Goal: Task Accomplishment & Management: Manage account settings

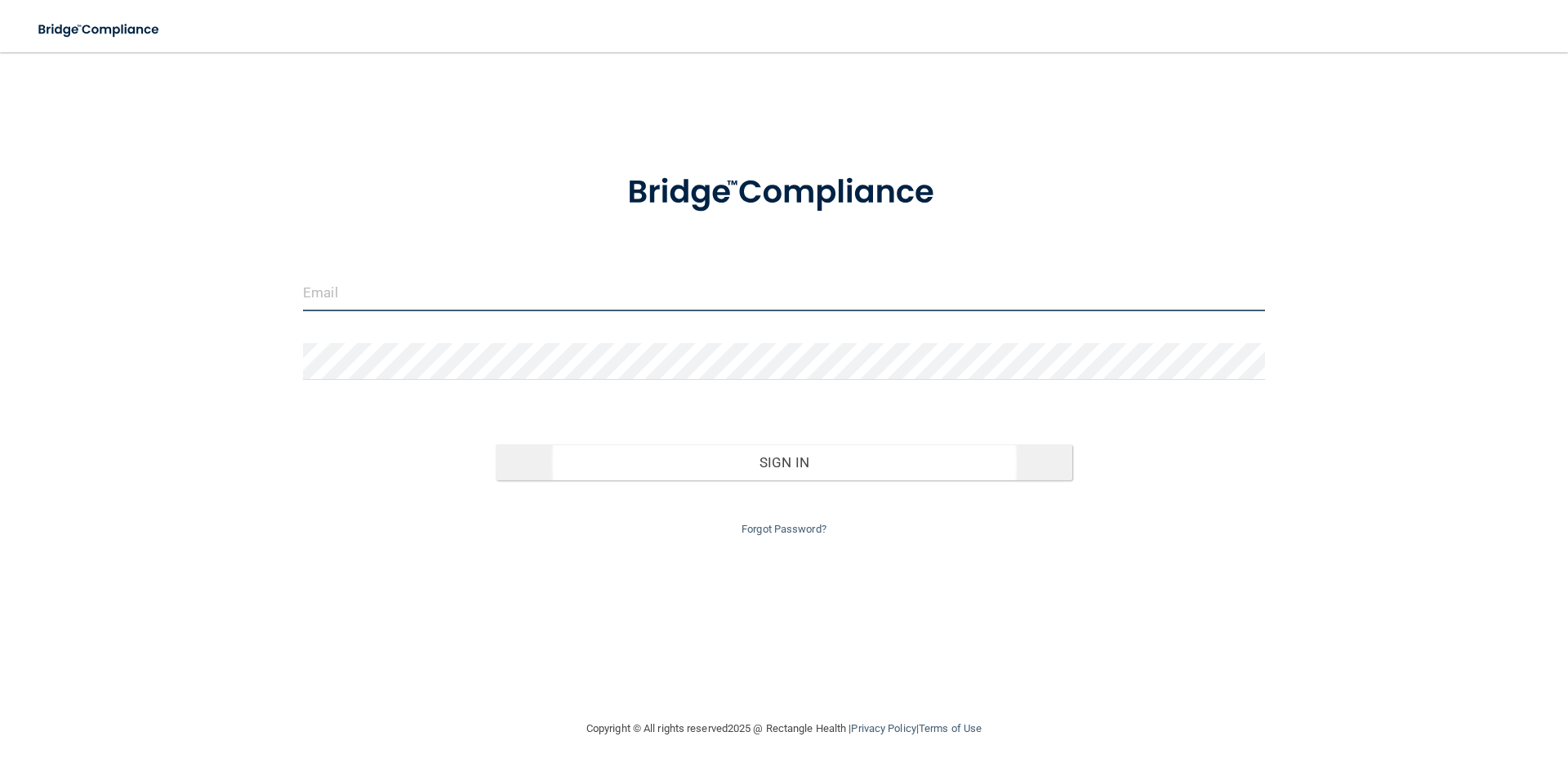
type input "[EMAIL_ADDRESS][DOMAIN_NAME]"
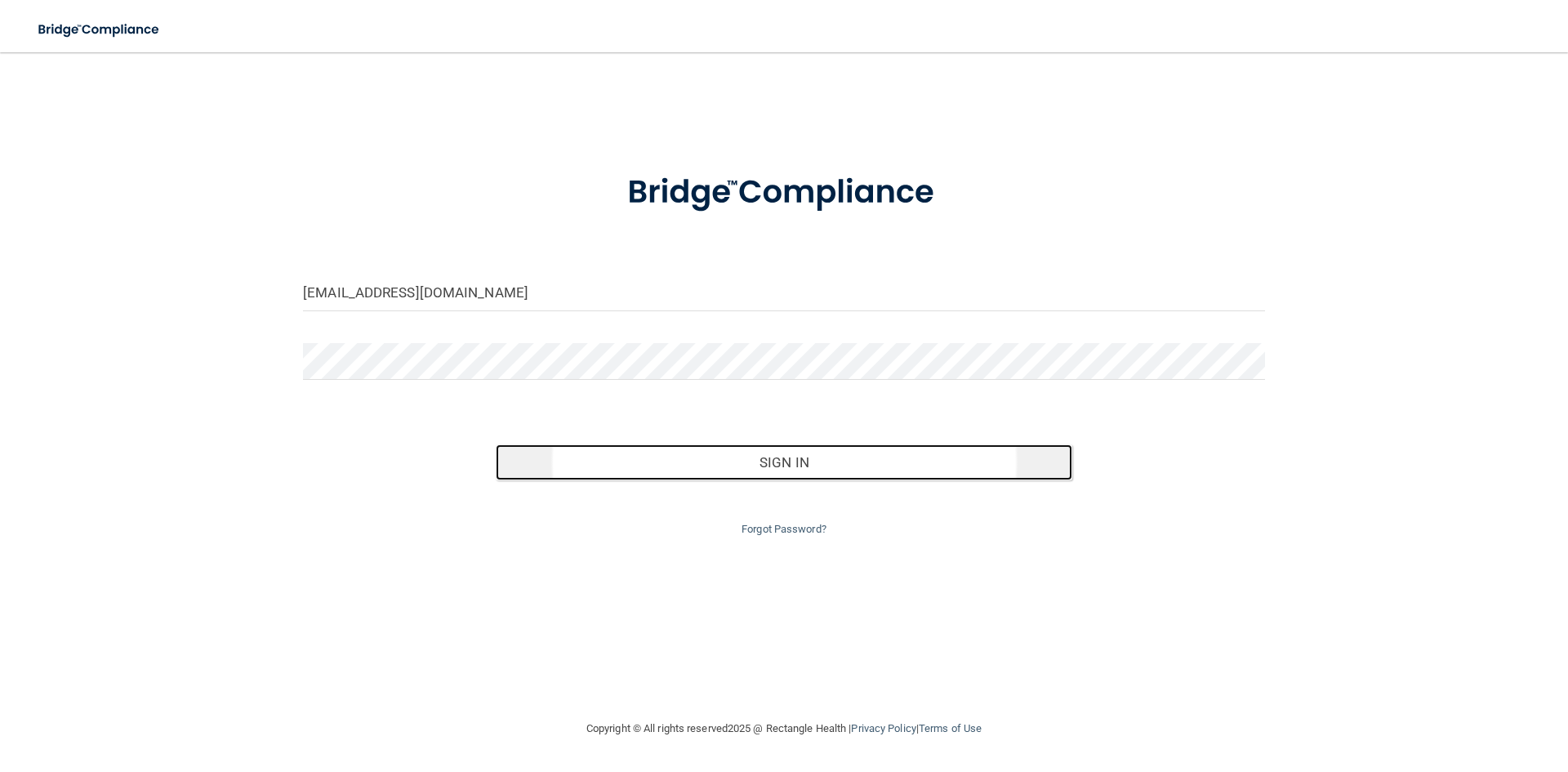
click at [585, 459] on button "Sign In" at bounding box center [784, 463] width 577 height 36
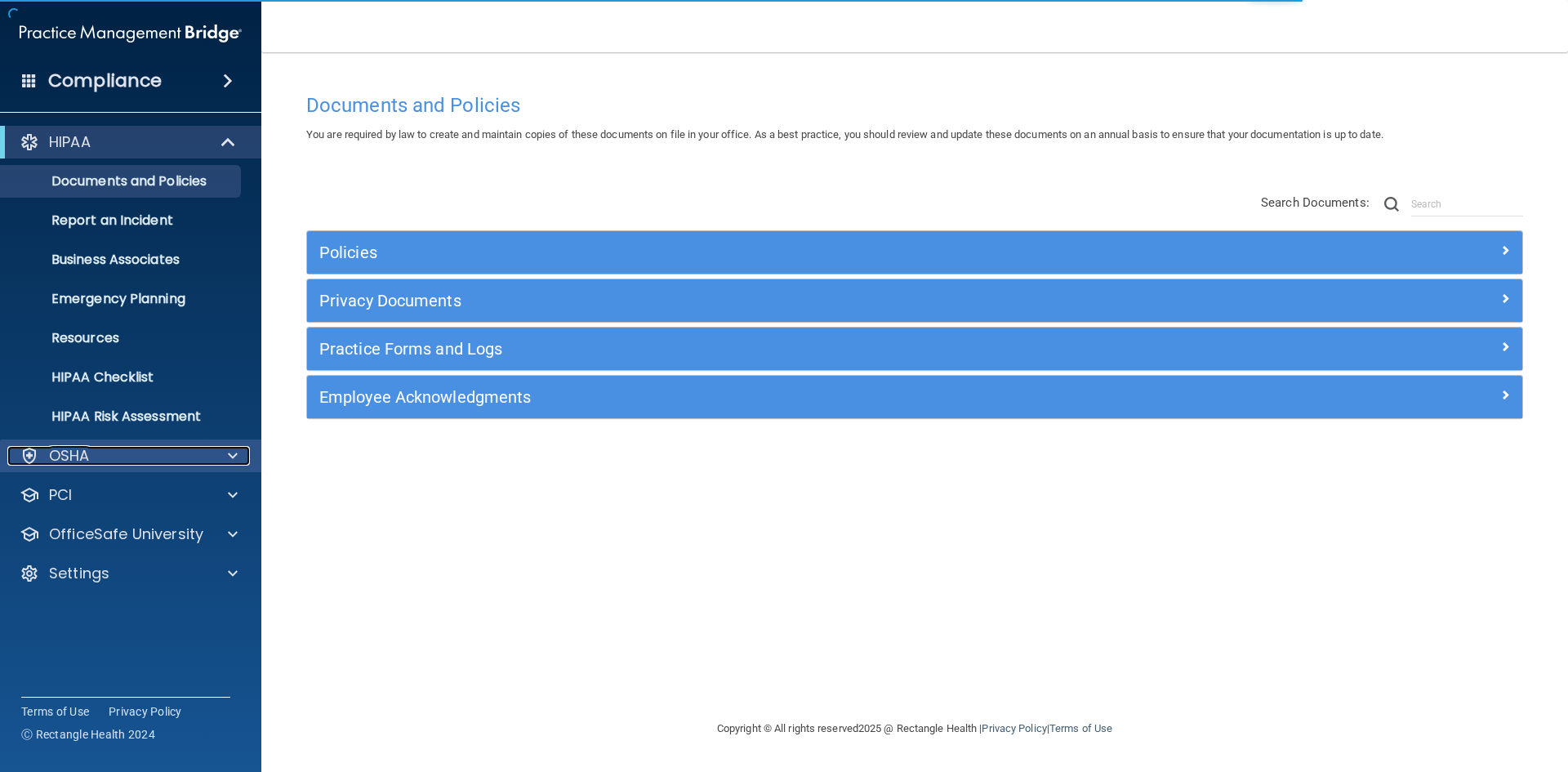
click at [127, 453] on div "OSHA" at bounding box center [108, 455] width 203 height 20
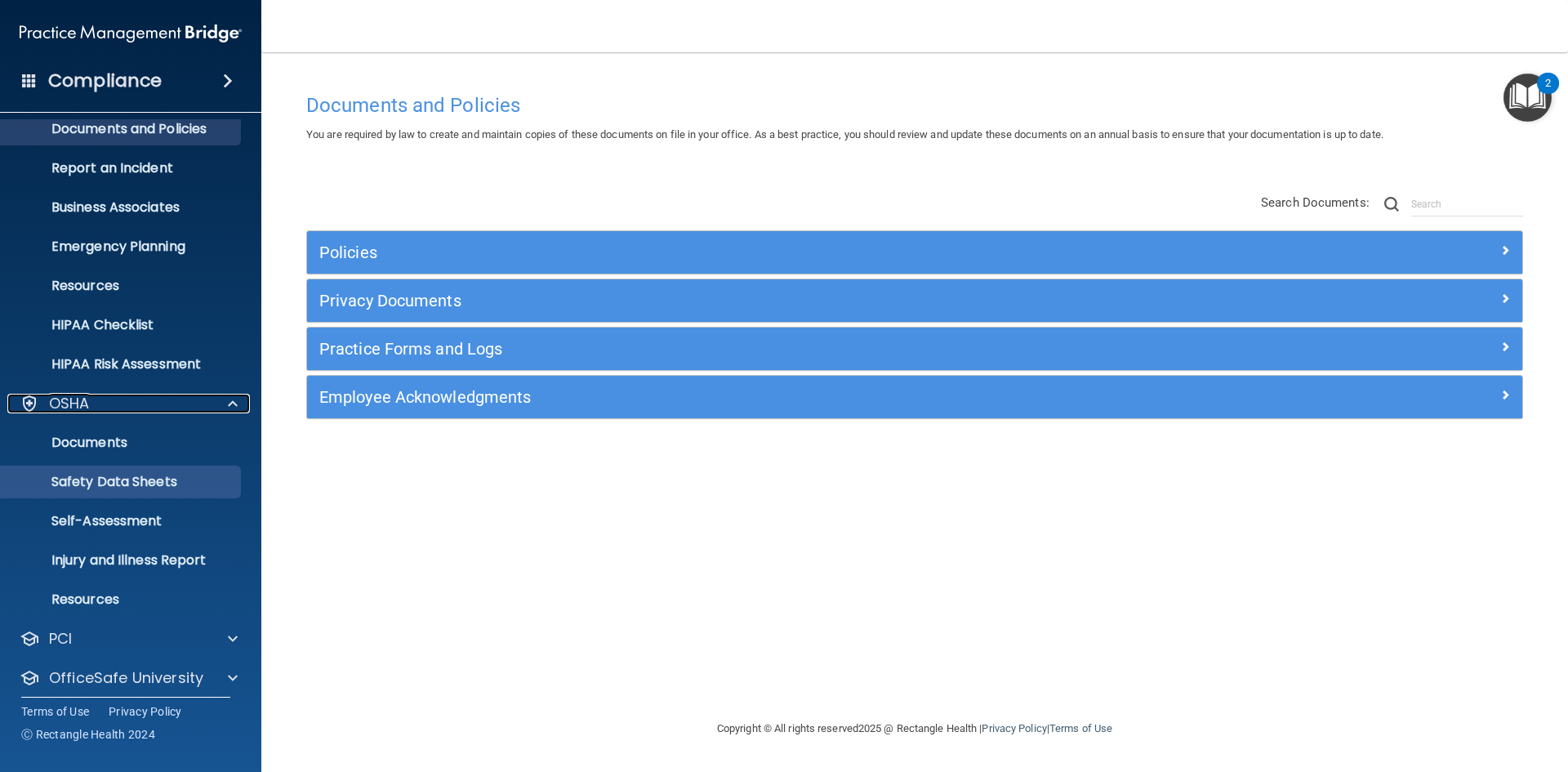
scroll to position [82, 0]
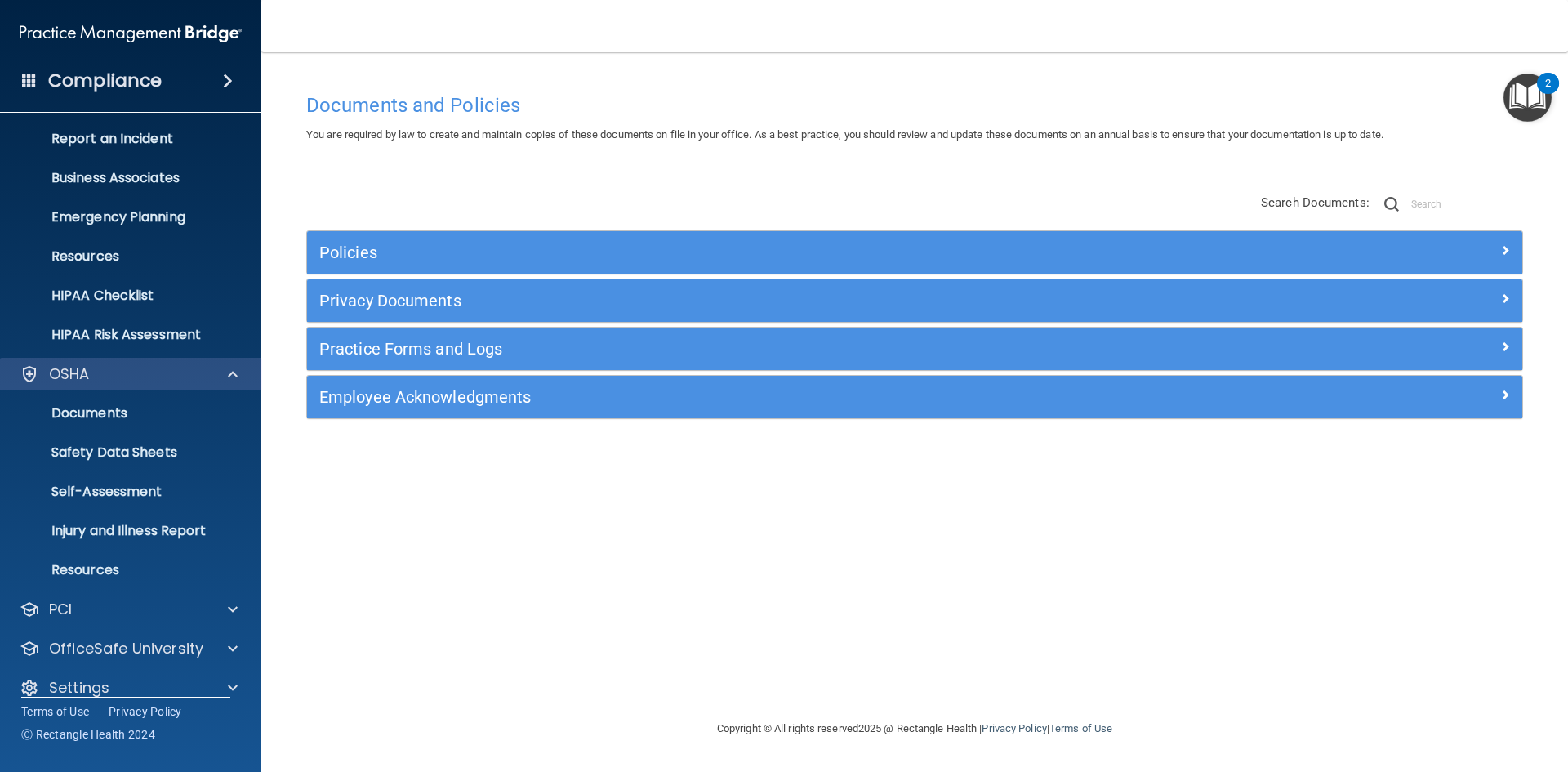
click at [212, 385] on div "OSHA" at bounding box center [131, 374] width 262 height 32
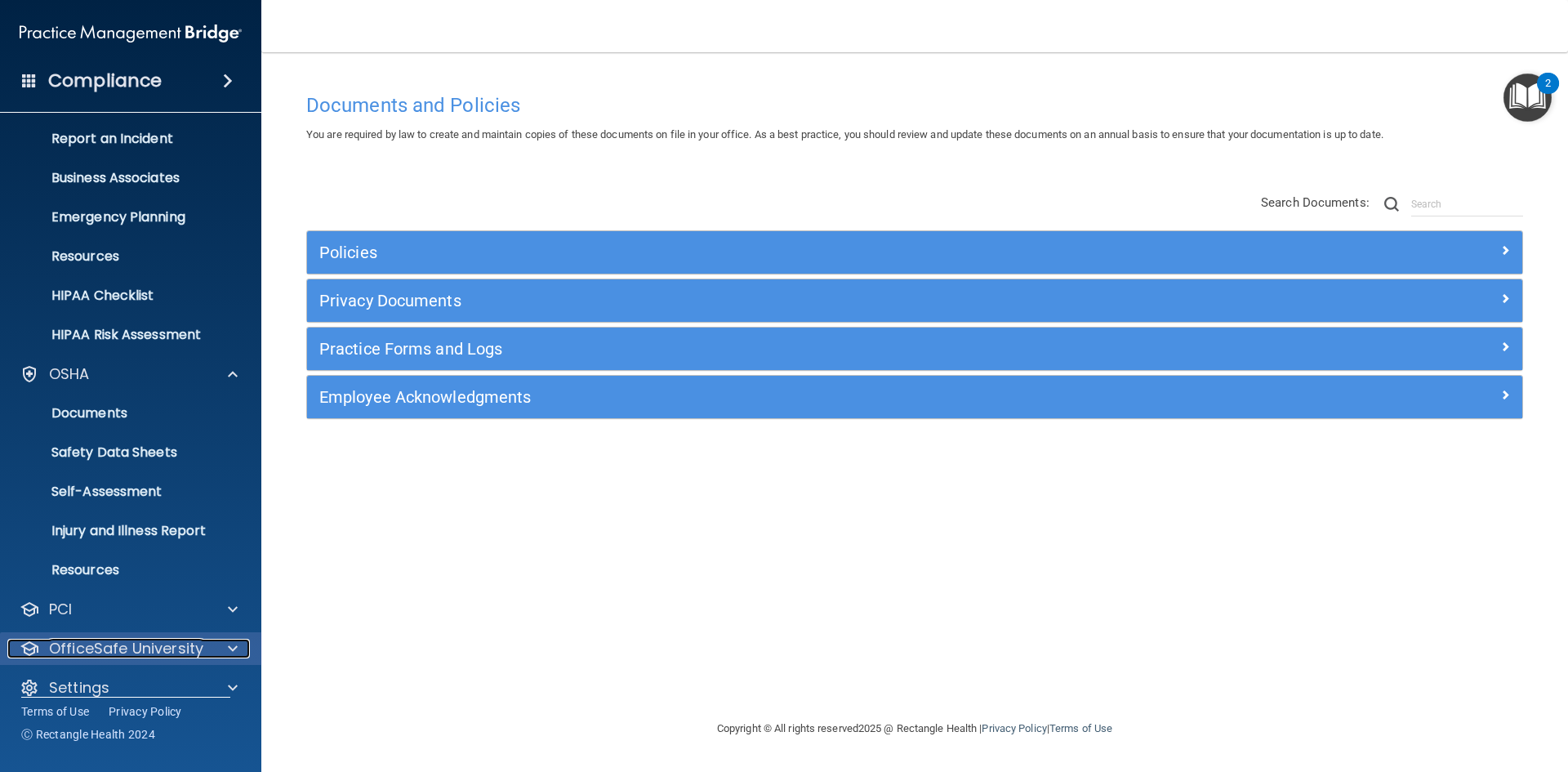
click at [169, 645] on p "OfficeSafe University" at bounding box center [126, 649] width 154 height 20
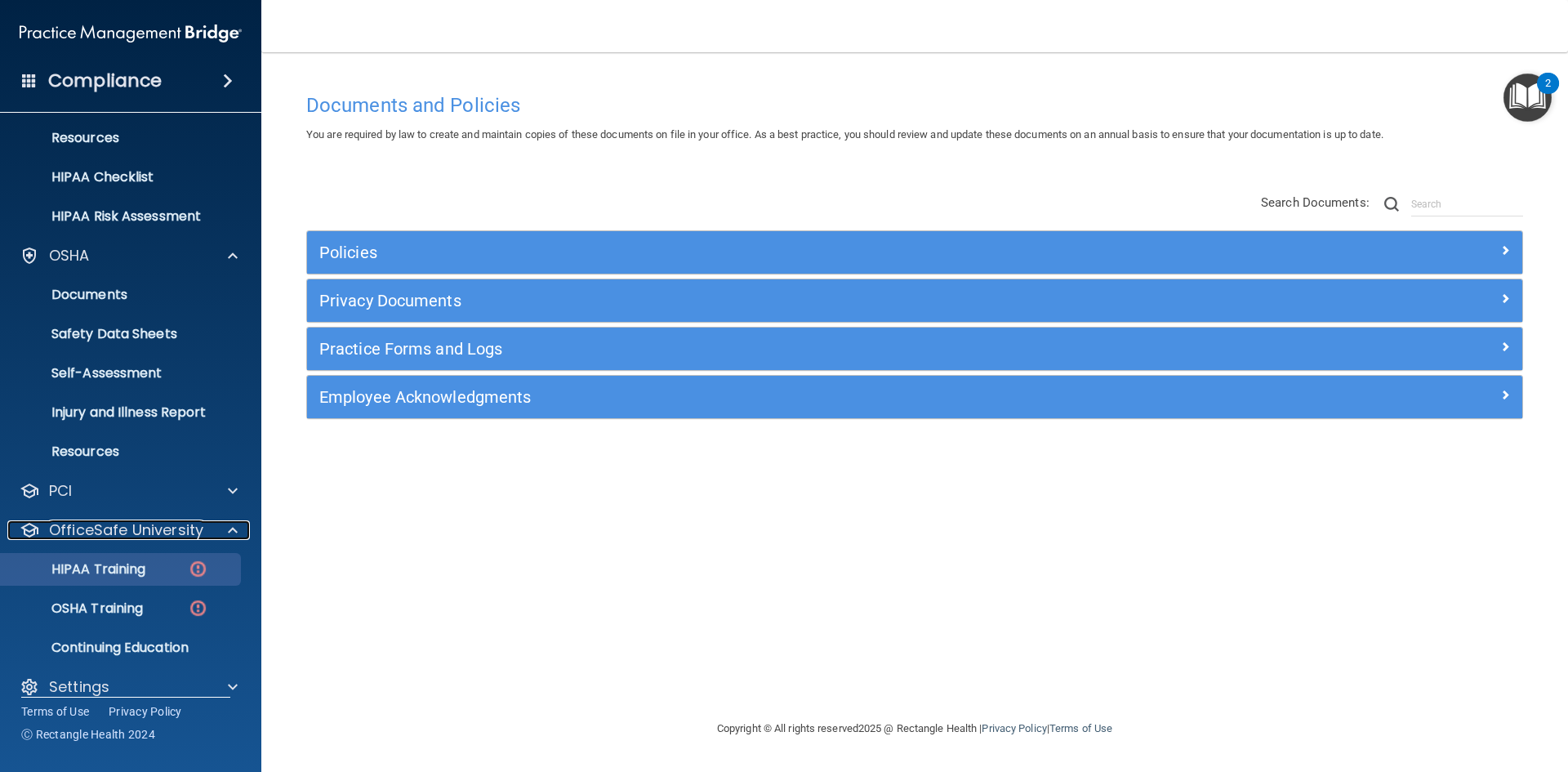
scroll to position [220, 0]
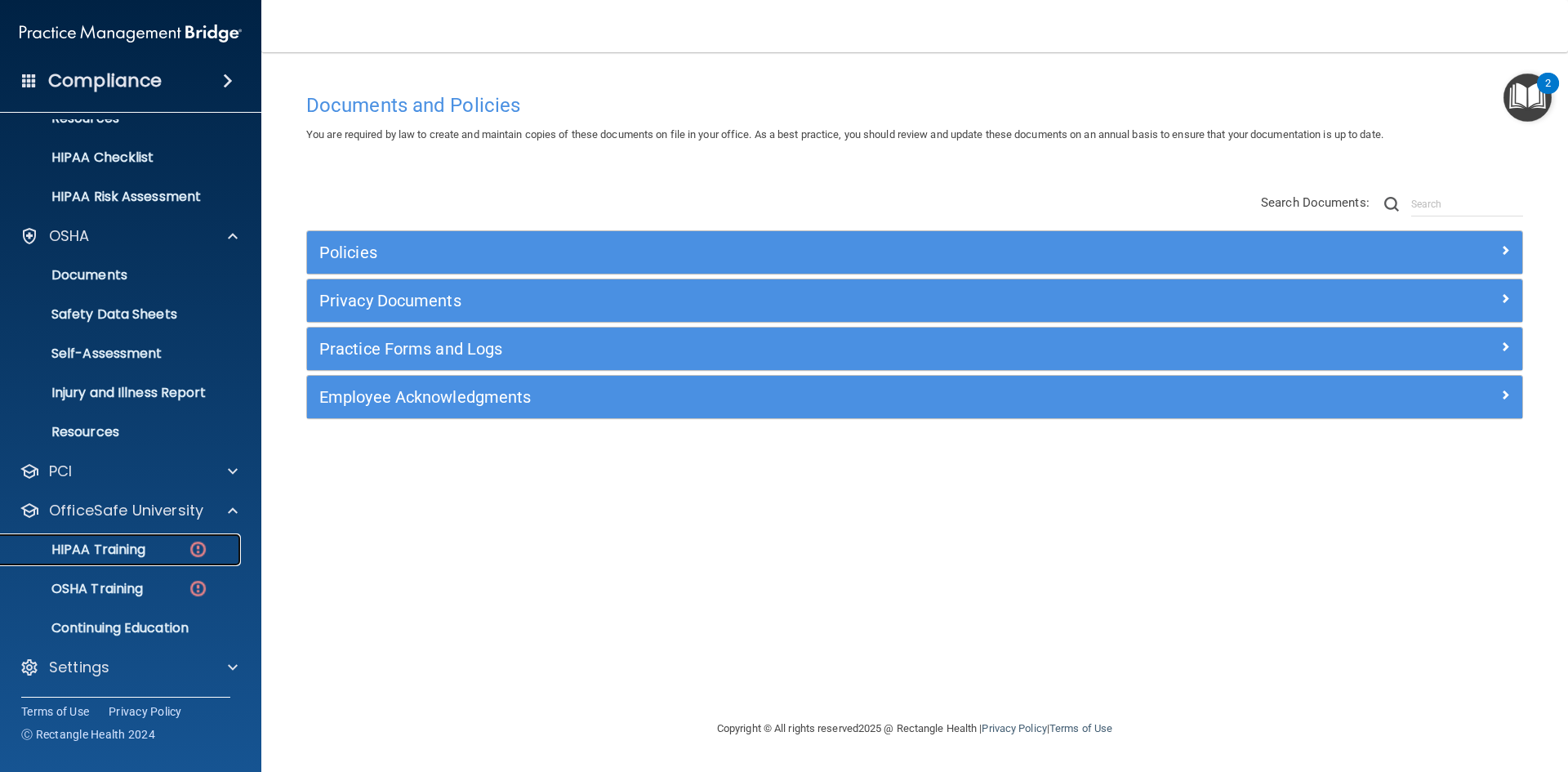
click at [128, 556] on p "HIPAA Training" at bounding box center [78, 550] width 134 height 16
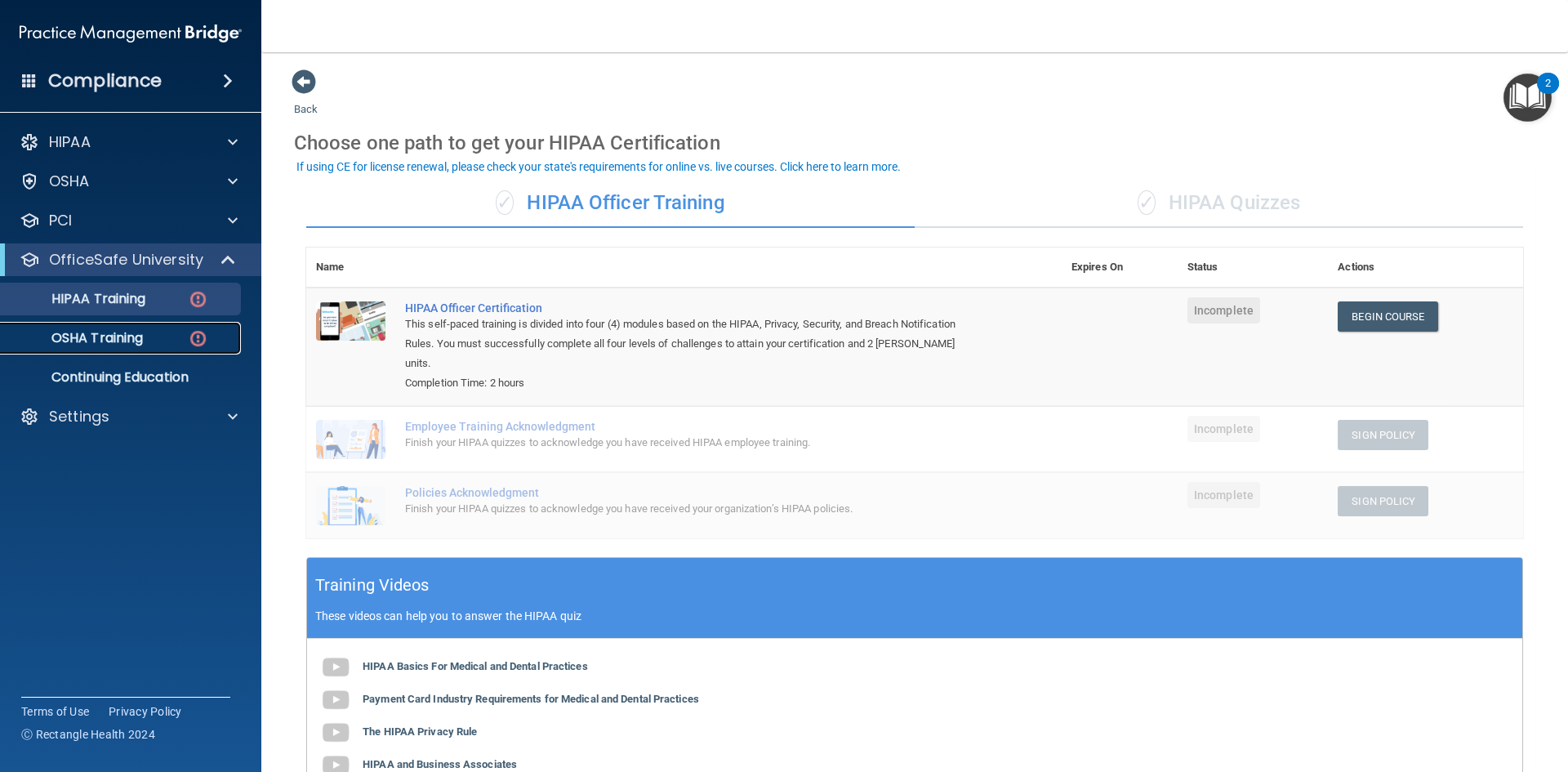
click at [114, 349] on link "OSHA Training" at bounding box center [112, 338] width 257 height 32
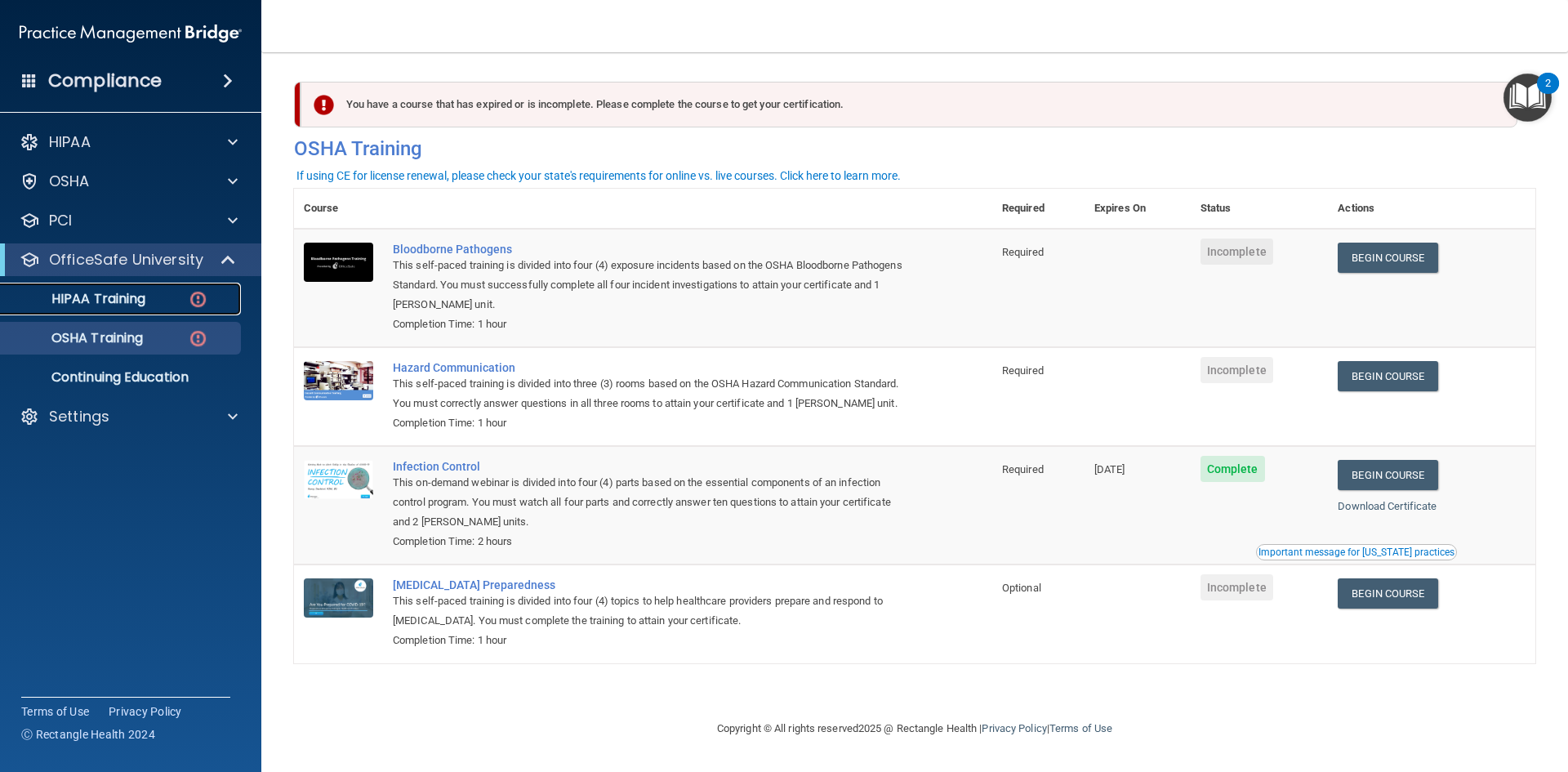
click at [67, 306] on p "HIPAA Training" at bounding box center [78, 299] width 134 height 16
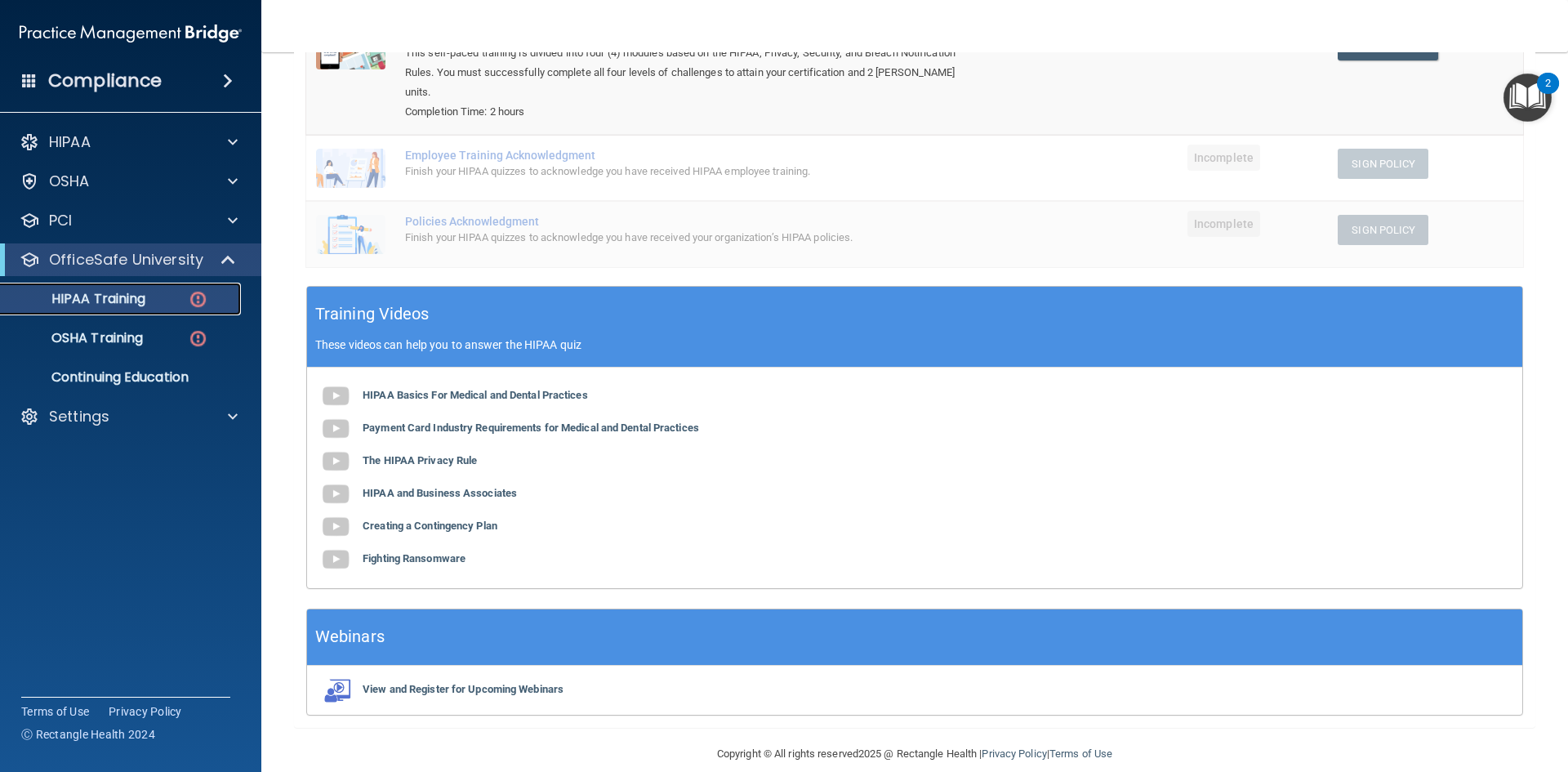
scroll to position [273, 0]
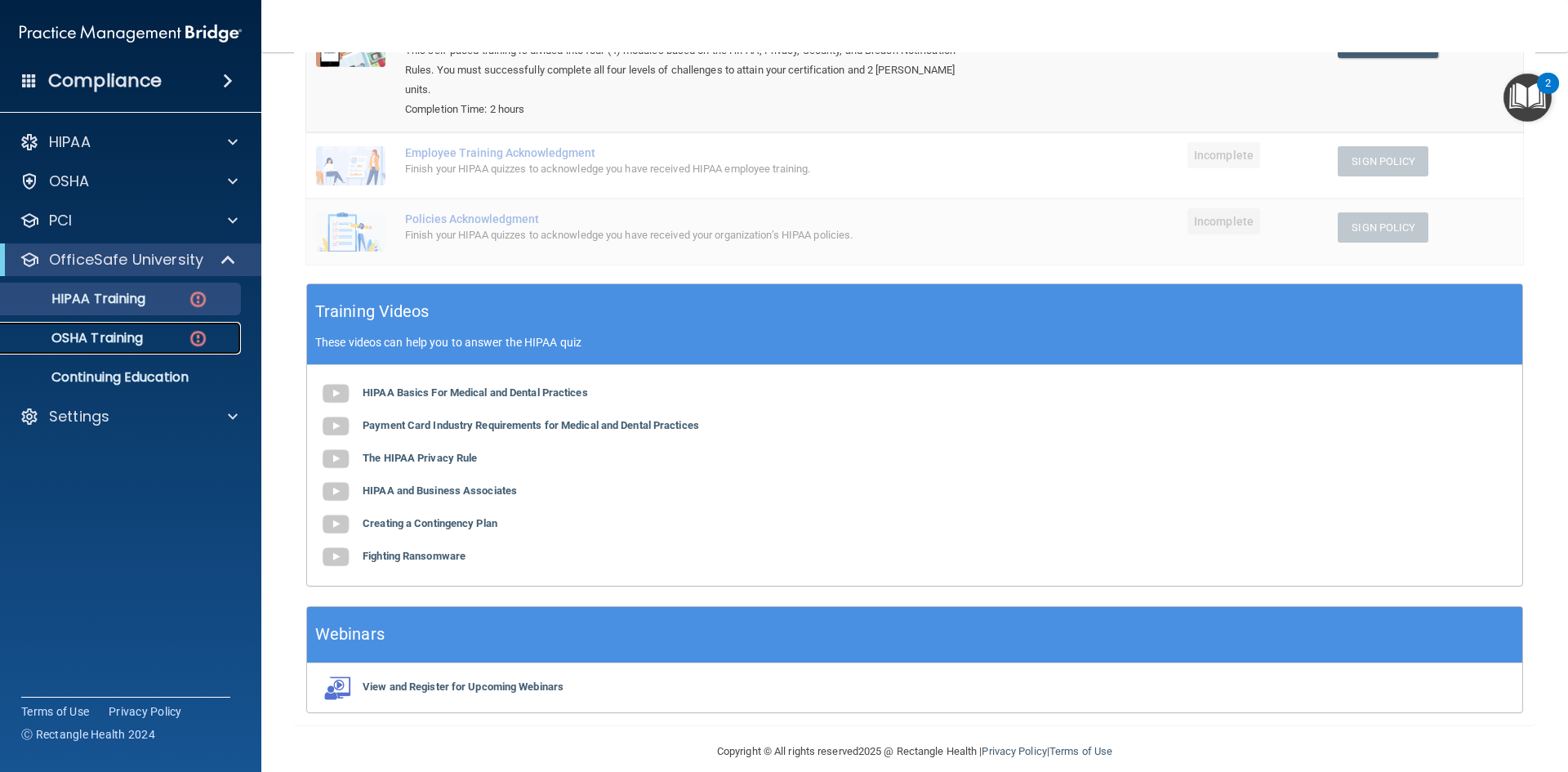
click at [69, 345] on p "OSHA Training" at bounding box center [77, 338] width 133 height 16
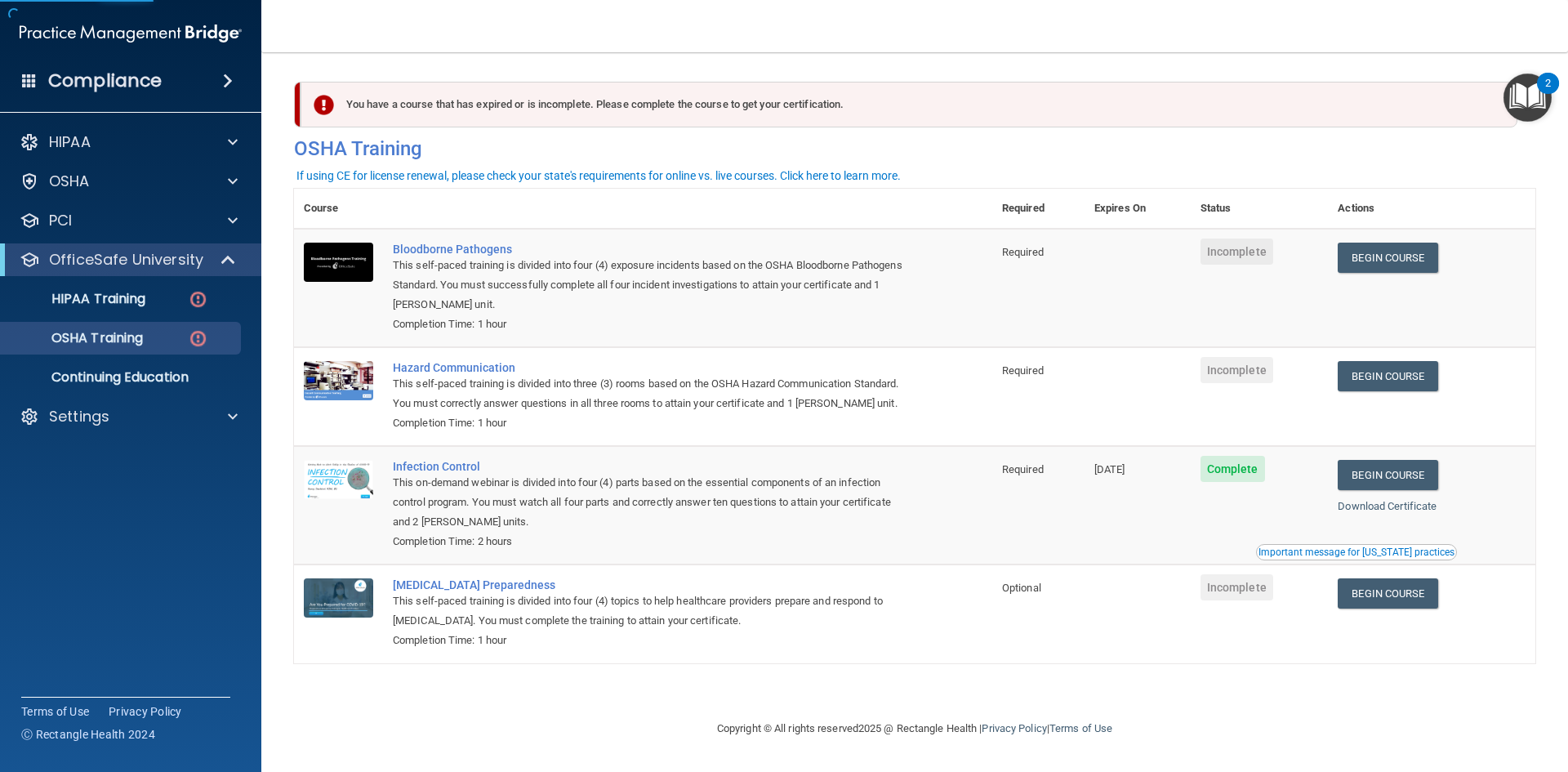
click at [149, 273] on div "OfficeSafe University" at bounding box center [131, 260] width 262 height 32
click at [94, 308] on link "HIPAA Training" at bounding box center [112, 299] width 257 height 32
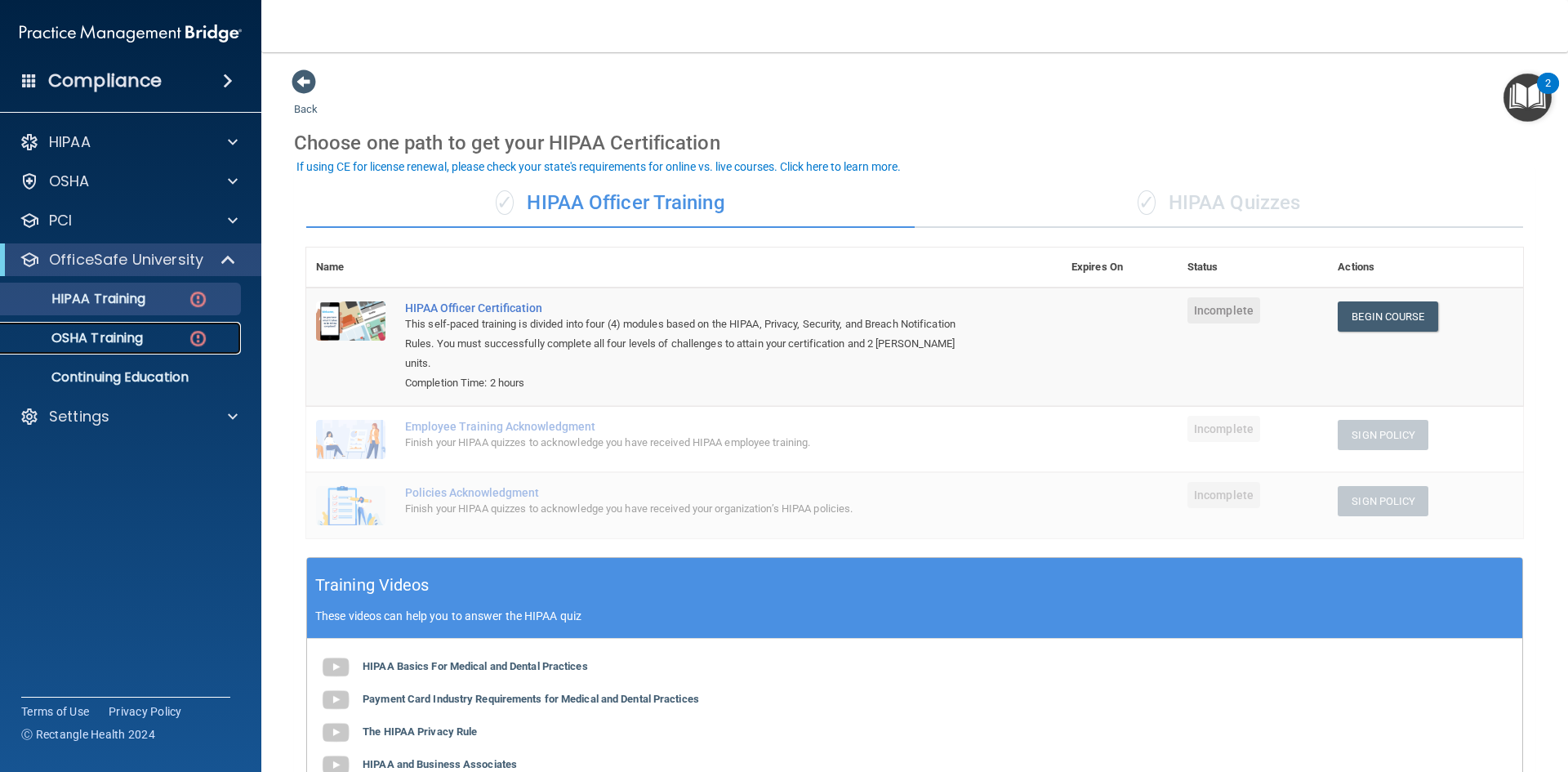
click at [160, 335] on div "OSHA Training" at bounding box center [122, 338] width 223 height 16
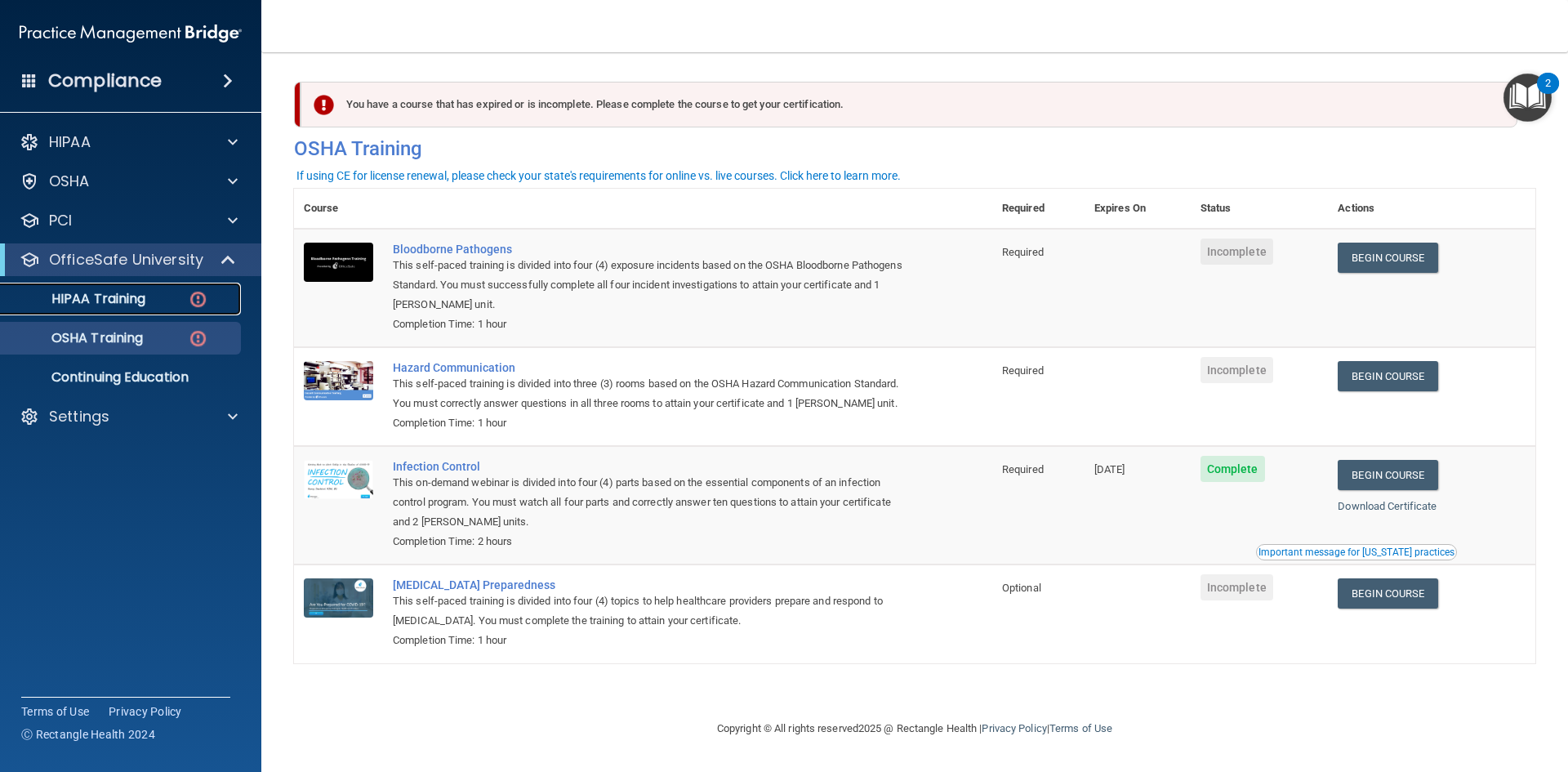
click at [104, 294] on p "HIPAA Training" at bounding box center [78, 299] width 134 height 16
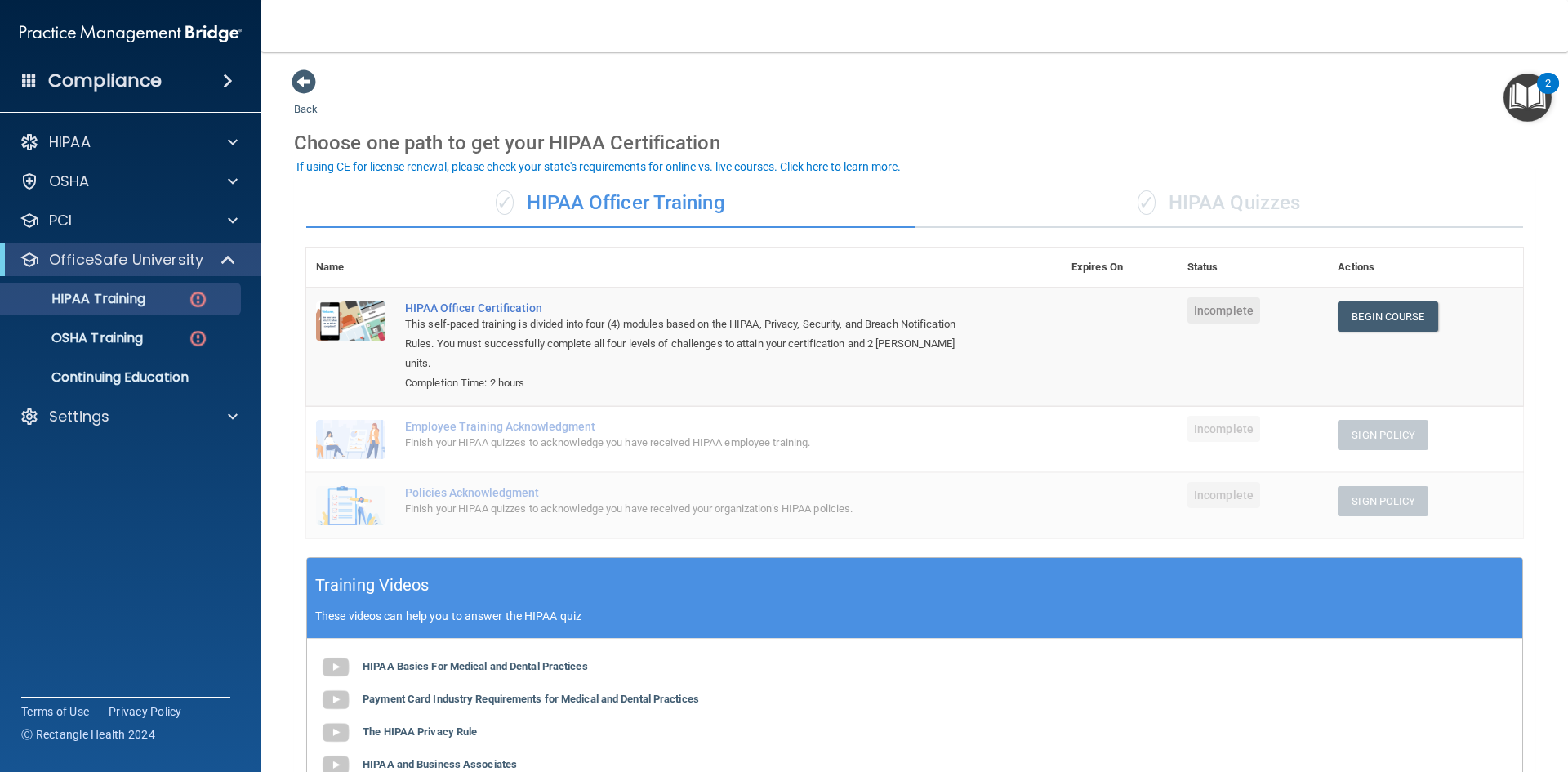
click at [213, 85] on div "Compliance" at bounding box center [131, 81] width 262 height 36
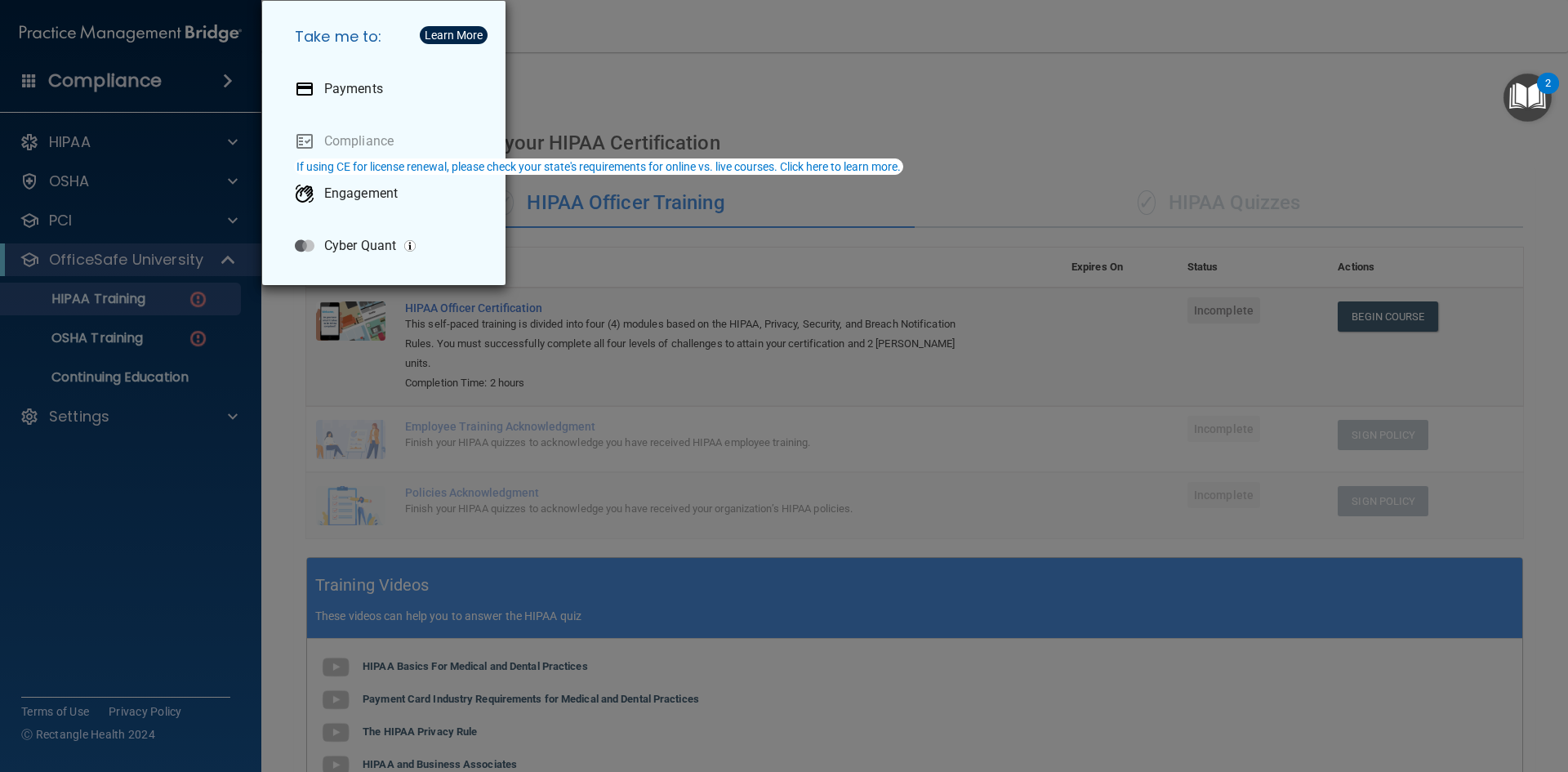
click at [672, 60] on div "Take me to: Payments Compliance Engagement Cyber Quant" at bounding box center [784, 386] width 1568 height 772
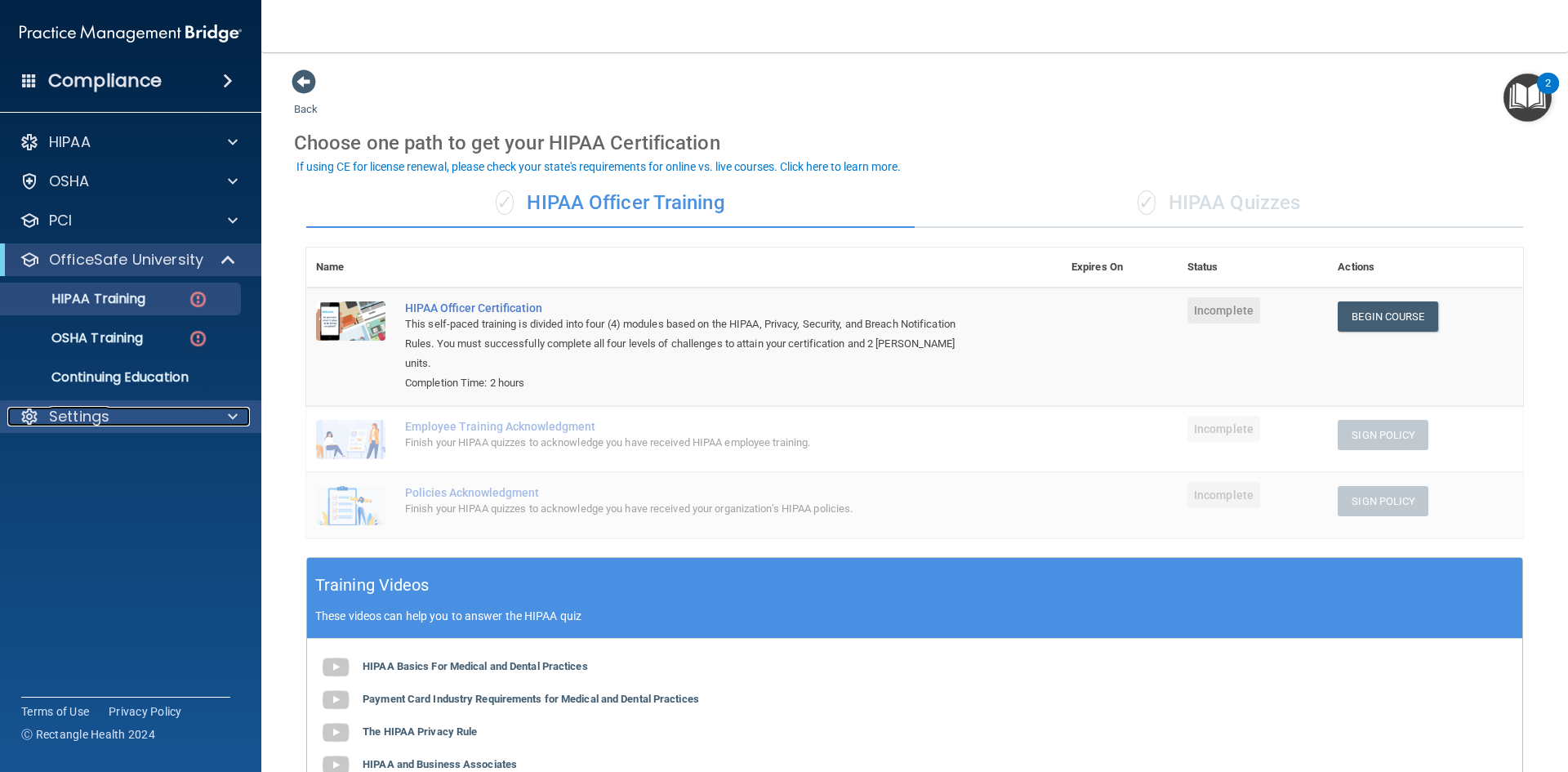
click at [187, 413] on div "Settings" at bounding box center [108, 417] width 203 height 20
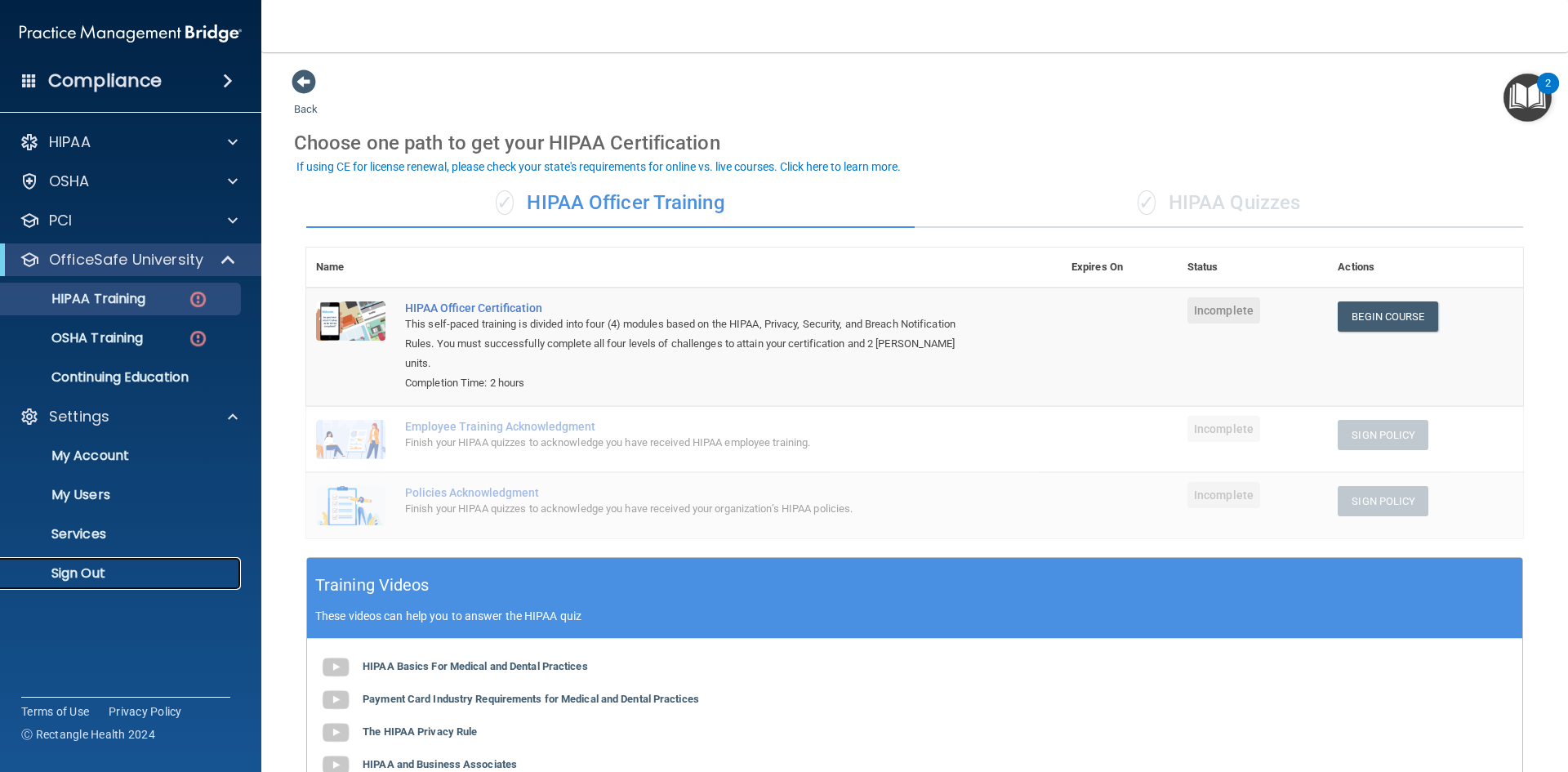
click at [150, 575] on p "Sign Out" at bounding box center [122, 574] width 223 height 16
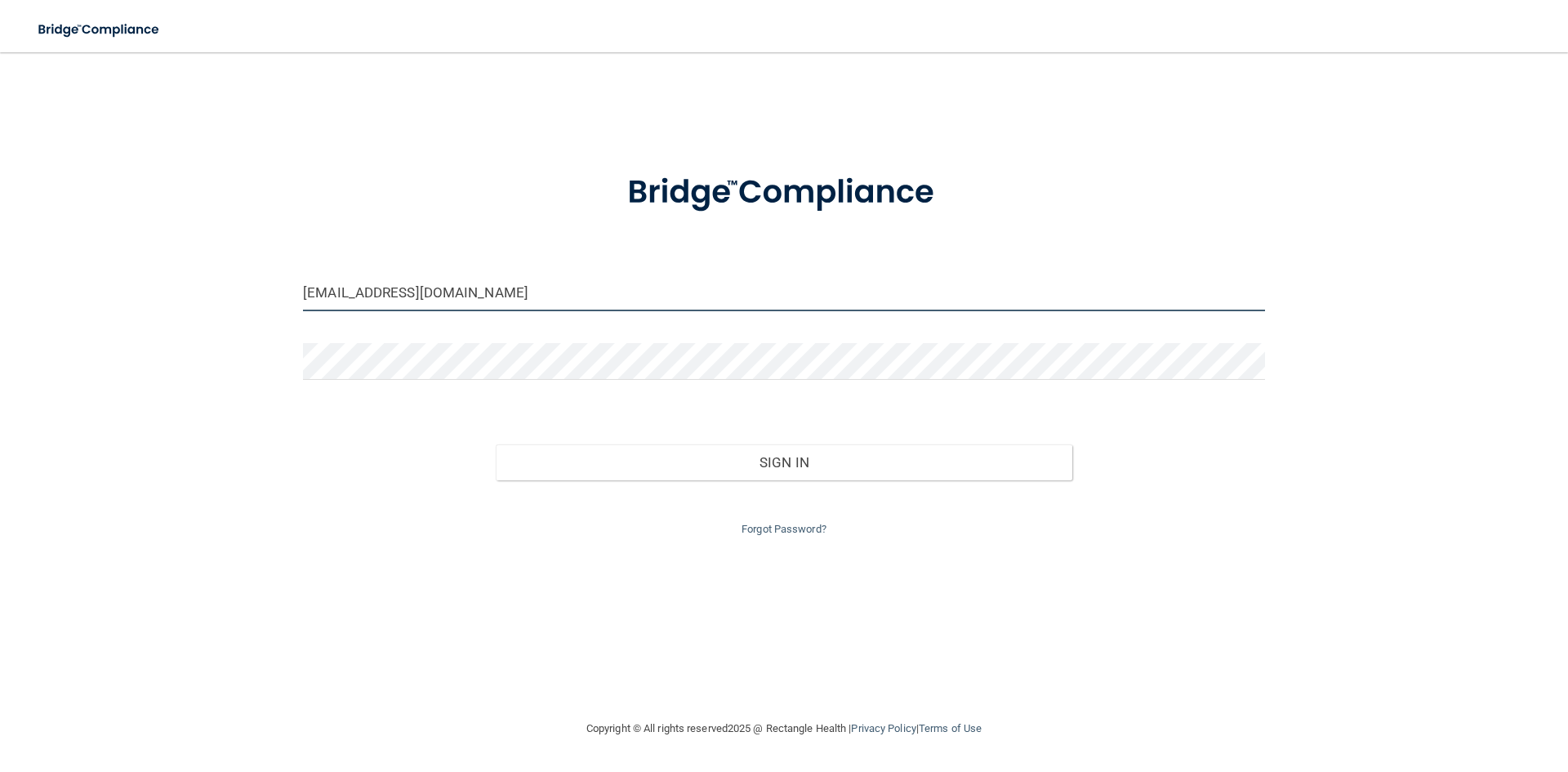
click at [579, 301] on input "[EMAIL_ADDRESS][DOMAIN_NAME]" at bounding box center [784, 292] width 962 height 37
click at [585, 303] on input "[EMAIL_ADDRESS][DOMAIN_NAME]" at bounding box center [784, 292] width 962 height 37
click at [595, 601] on div "[EMAIL_ADDRESS][DOMAIN_NAME] Invalid email/password. You don't have permission …" at bounding box center [784, 386] width 1503 height 634
drag, startPoint x: 1497, startPoint y: 1, endPoint x: 914, endPoint y: 134, distance: 598.0
click at [914, 134] on div "[EMAIL_ADDRESS][DOMAIN_NAME] Invalid email/password. You don't have permission …" at bounding box center [784, 386] width 1503 height 634
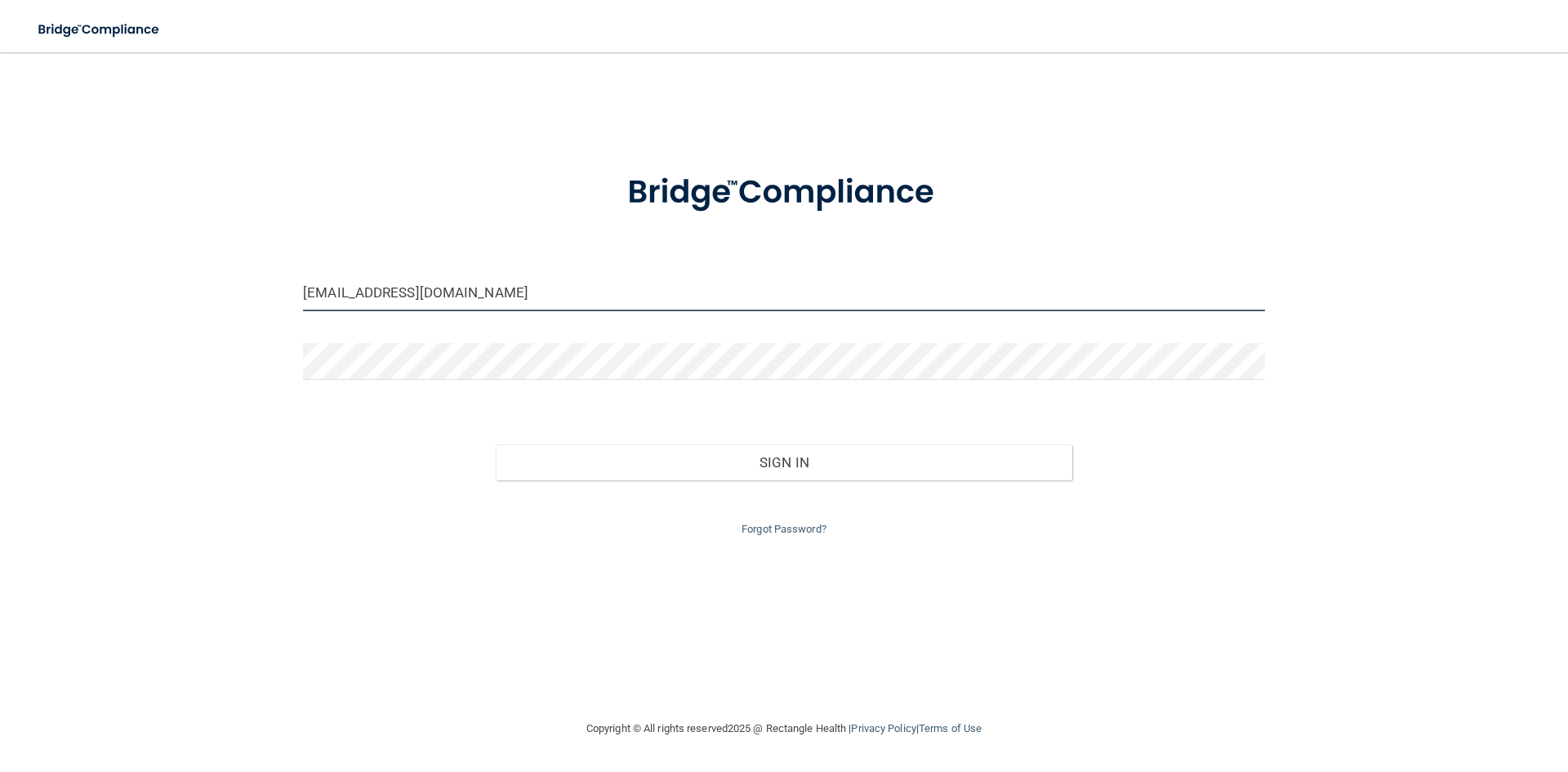
drag, startPoint x: 544, startPoint y: 290, endPoint x: 292, endPoint y: 296, distance: 252.1
click at [292, 296] on div "[EMAIL_ADDRESS][DOMAIN_NAME]" at bounding box center [784, 299] width 987 height 49
drag, startPoint x: 342, startPoint y: 294, endPoint x: 1304, endPoint y: 527, distance: 989.8
click at [1304, 527] on div "[EMAIL_ADDRESS][DOMAIN_NAME] Invalid email/password. You don't have permission …" at bounding box center [784, 386] width 1503 height 634
click at [1245, 444] on div "Sign In" at bounding box center [784, 446] width 987 height 69
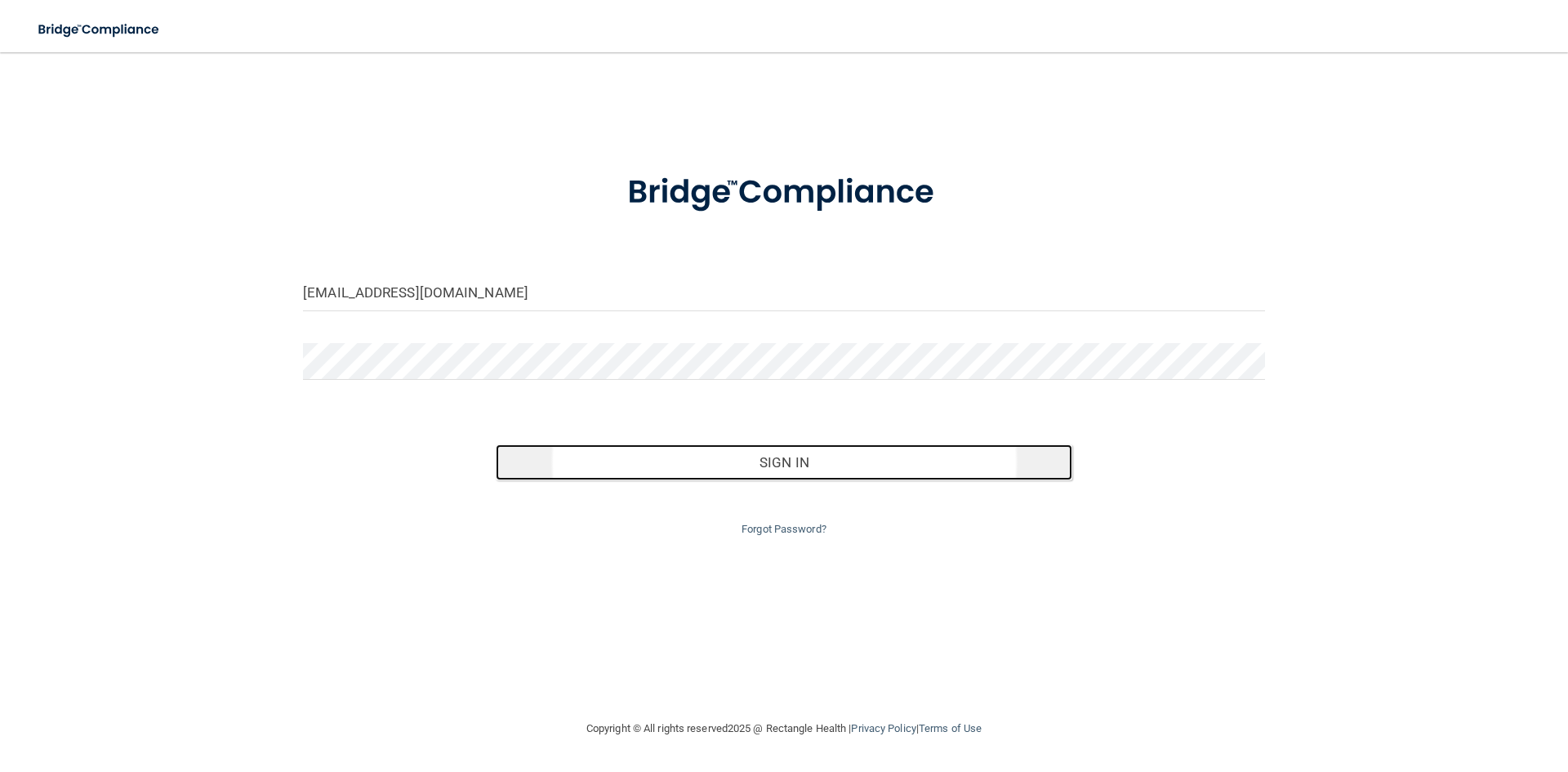
click at [798, 464] on button "Sign In" at bounding box center [784, 463] width 577 height 36
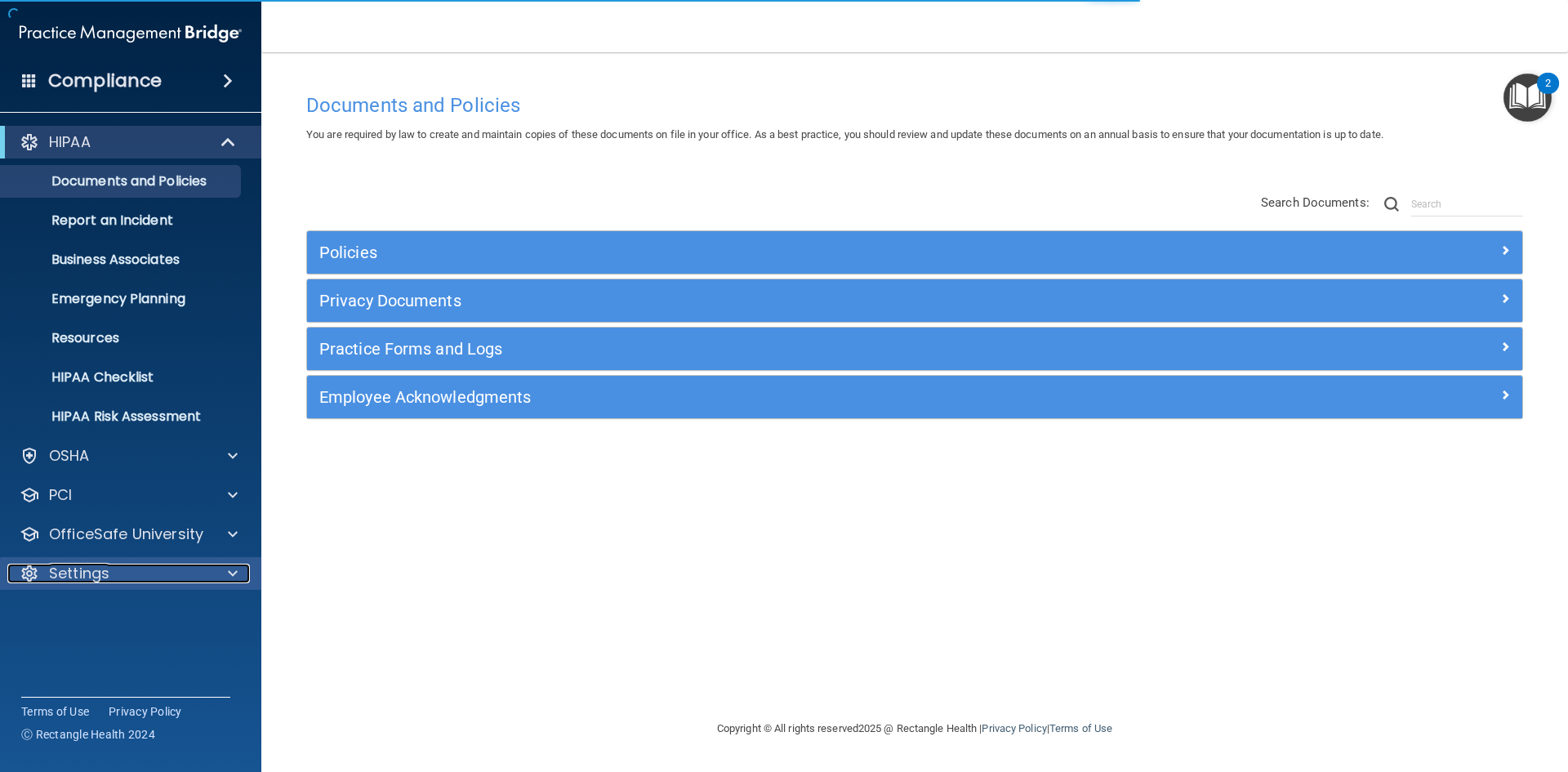
click at [95, 570] on p "Settings" at bounding box center [79, 574] width 60 height 20
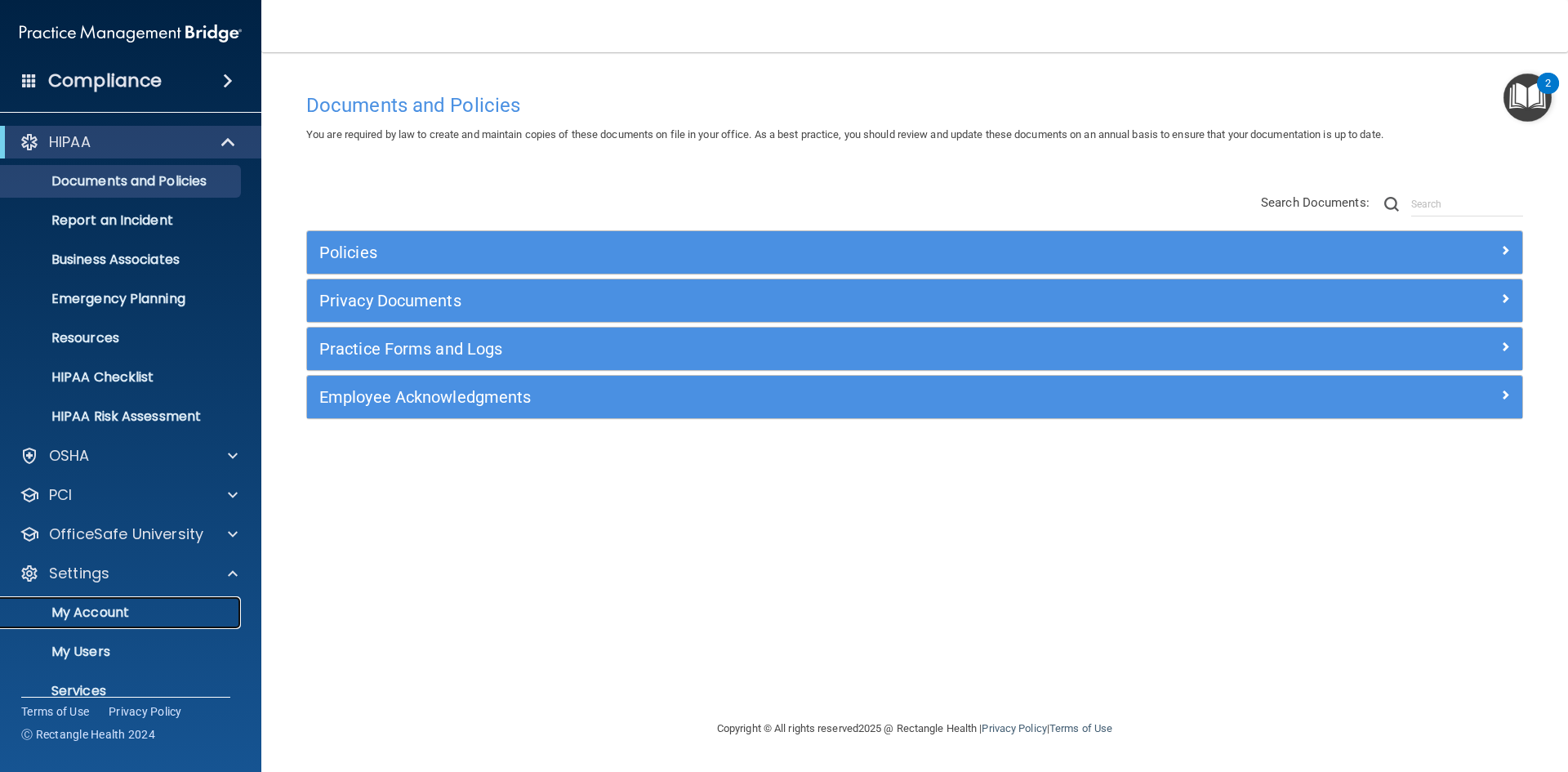
click at [124, 610] on p "My Account" at bounding box center [122, 612] width 223 height 16
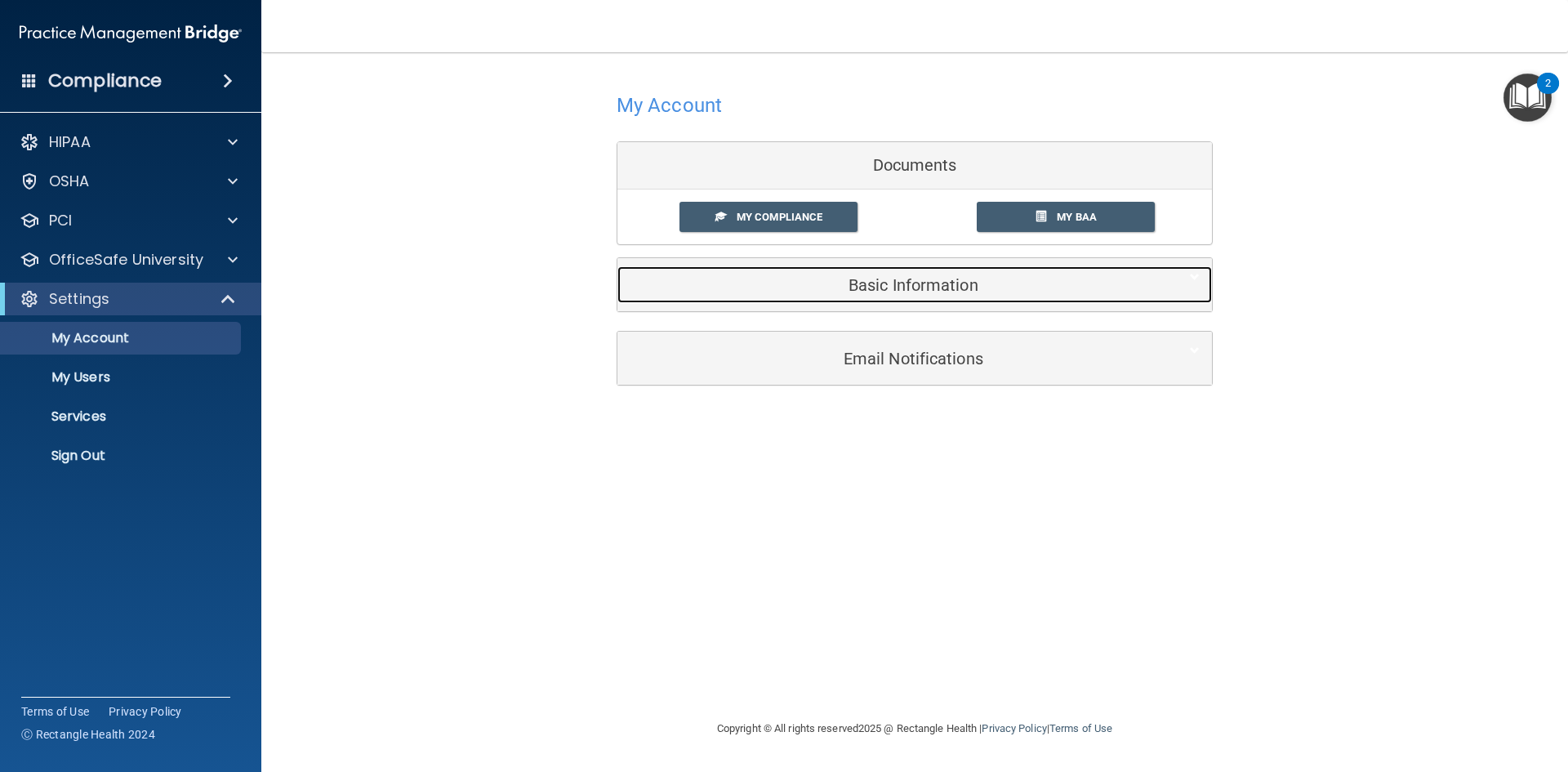
click at [801, 276] on h5 "Basic Information" at bounding box center [889, 285] width 520 height 18
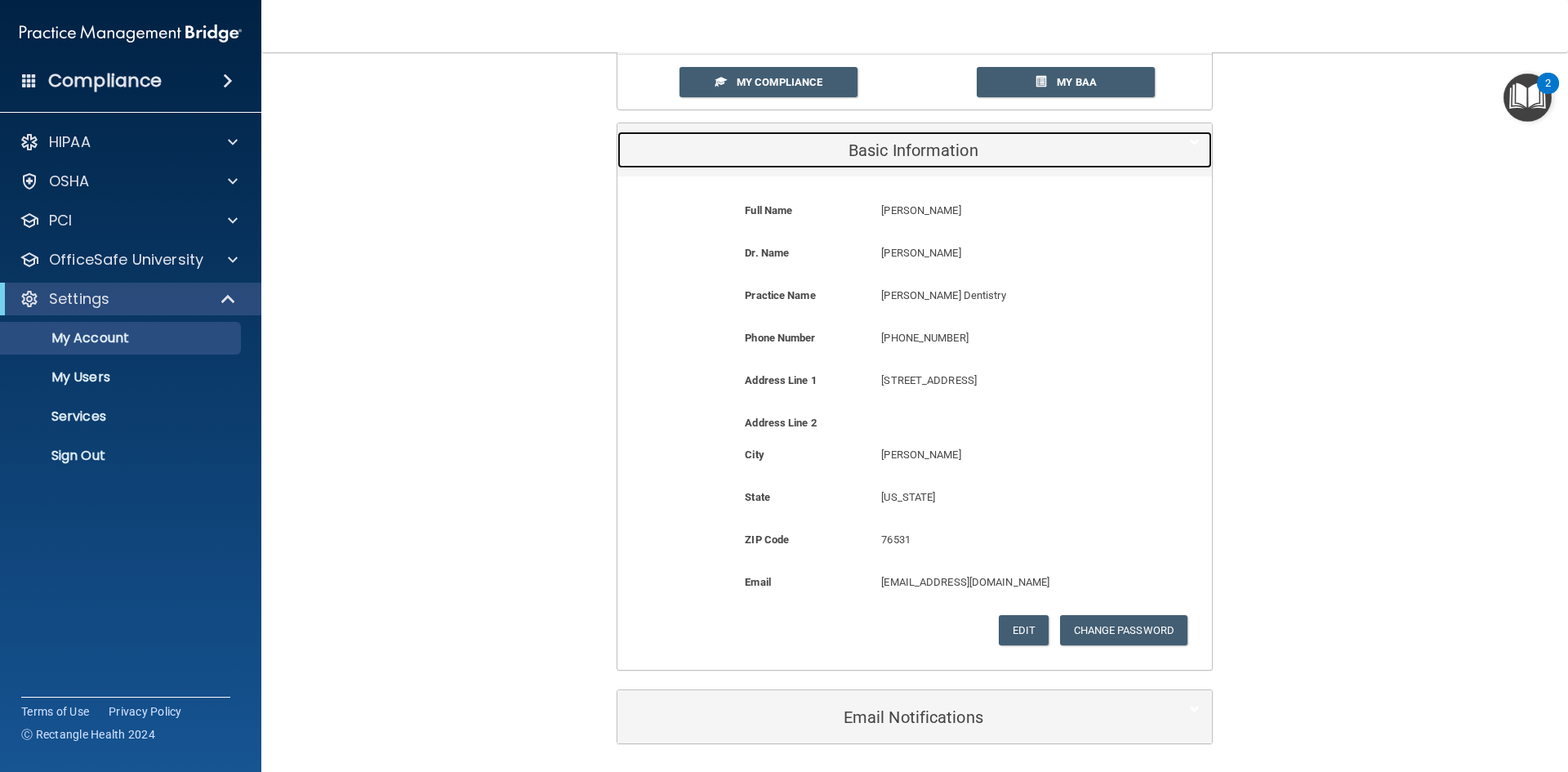
scroll to position [163, 0]
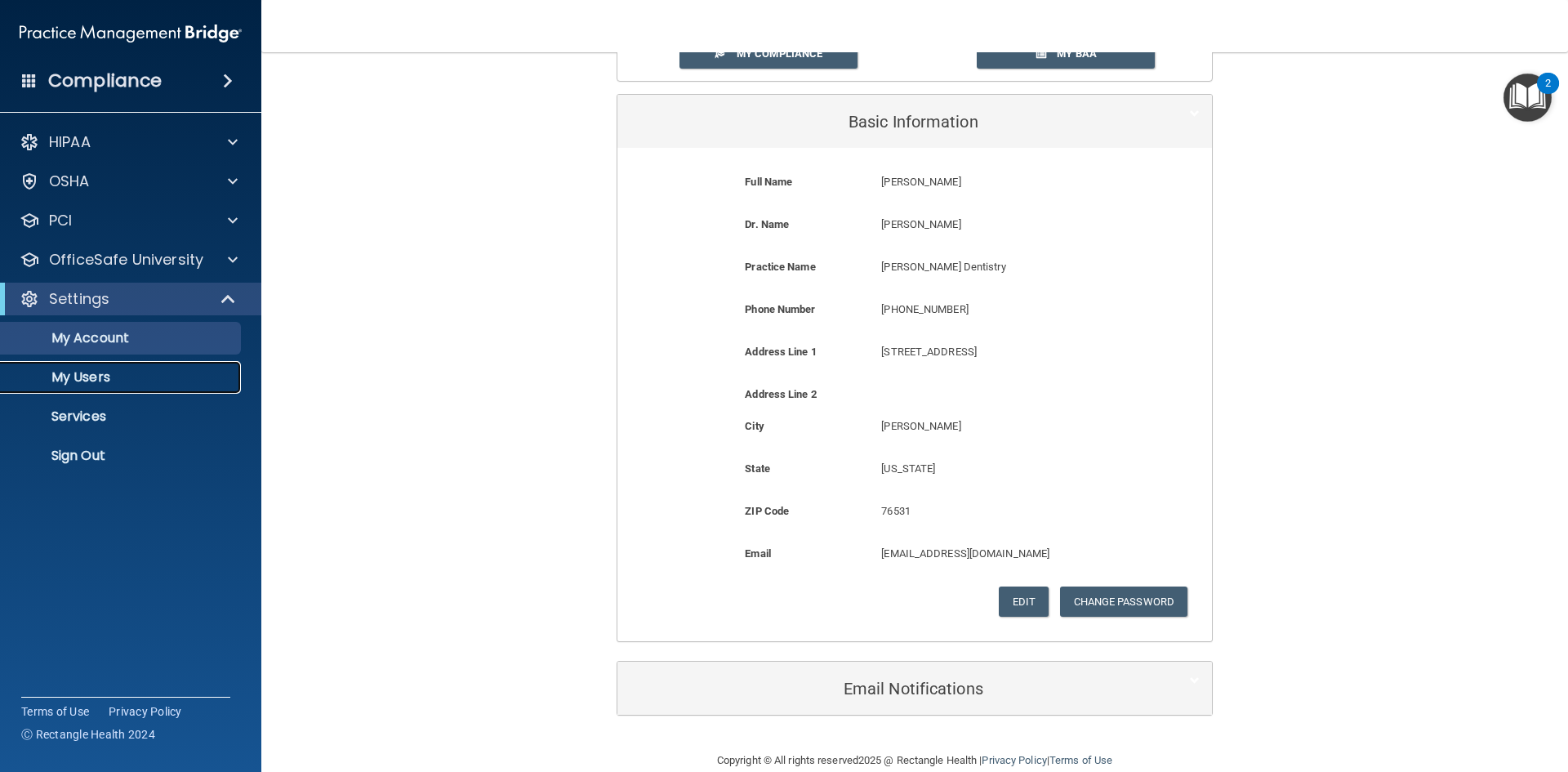
click at [109, 384] on p "My Users" at bounding box center [122, 377] width 223 height 16
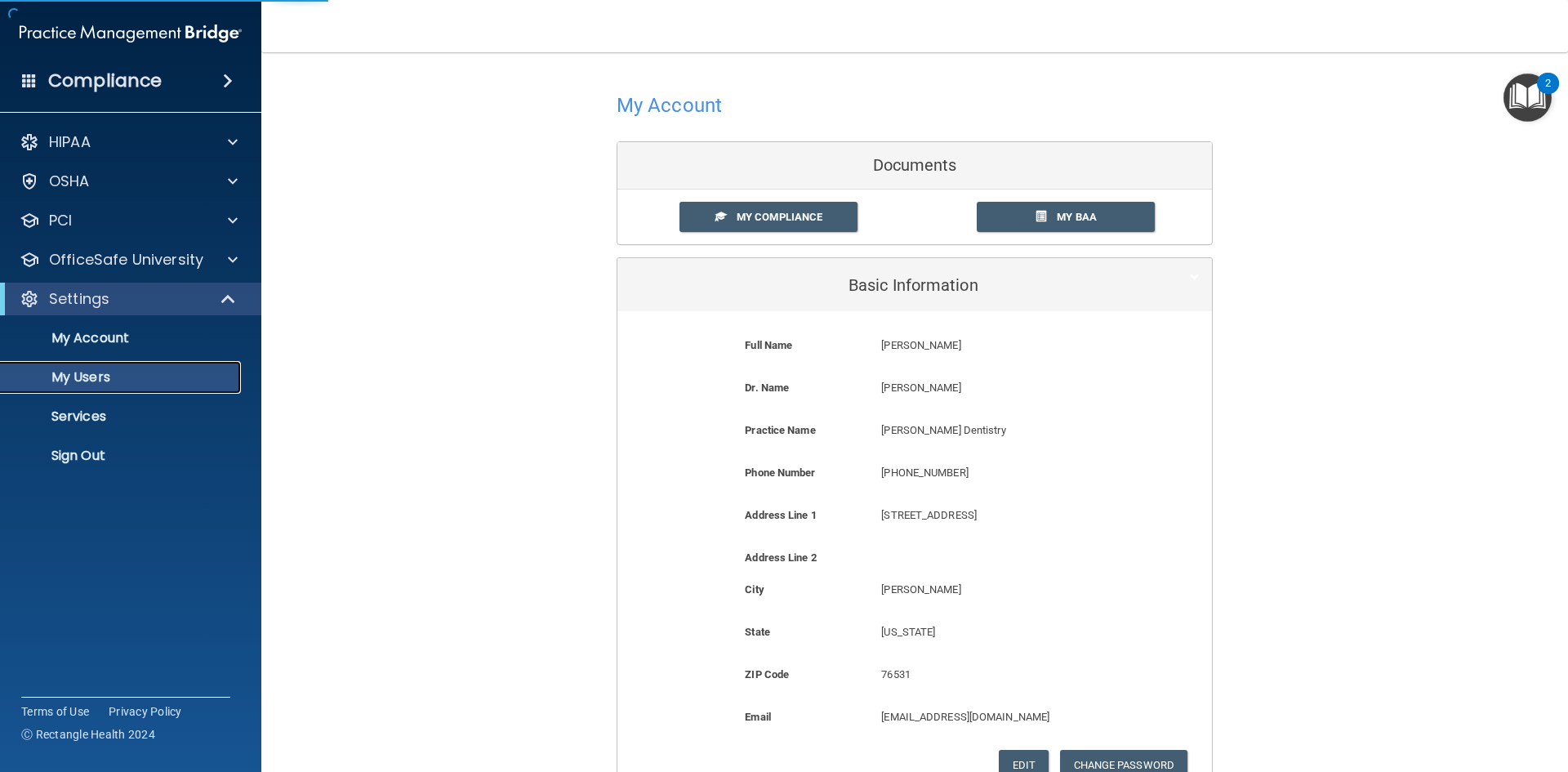
select select "20"
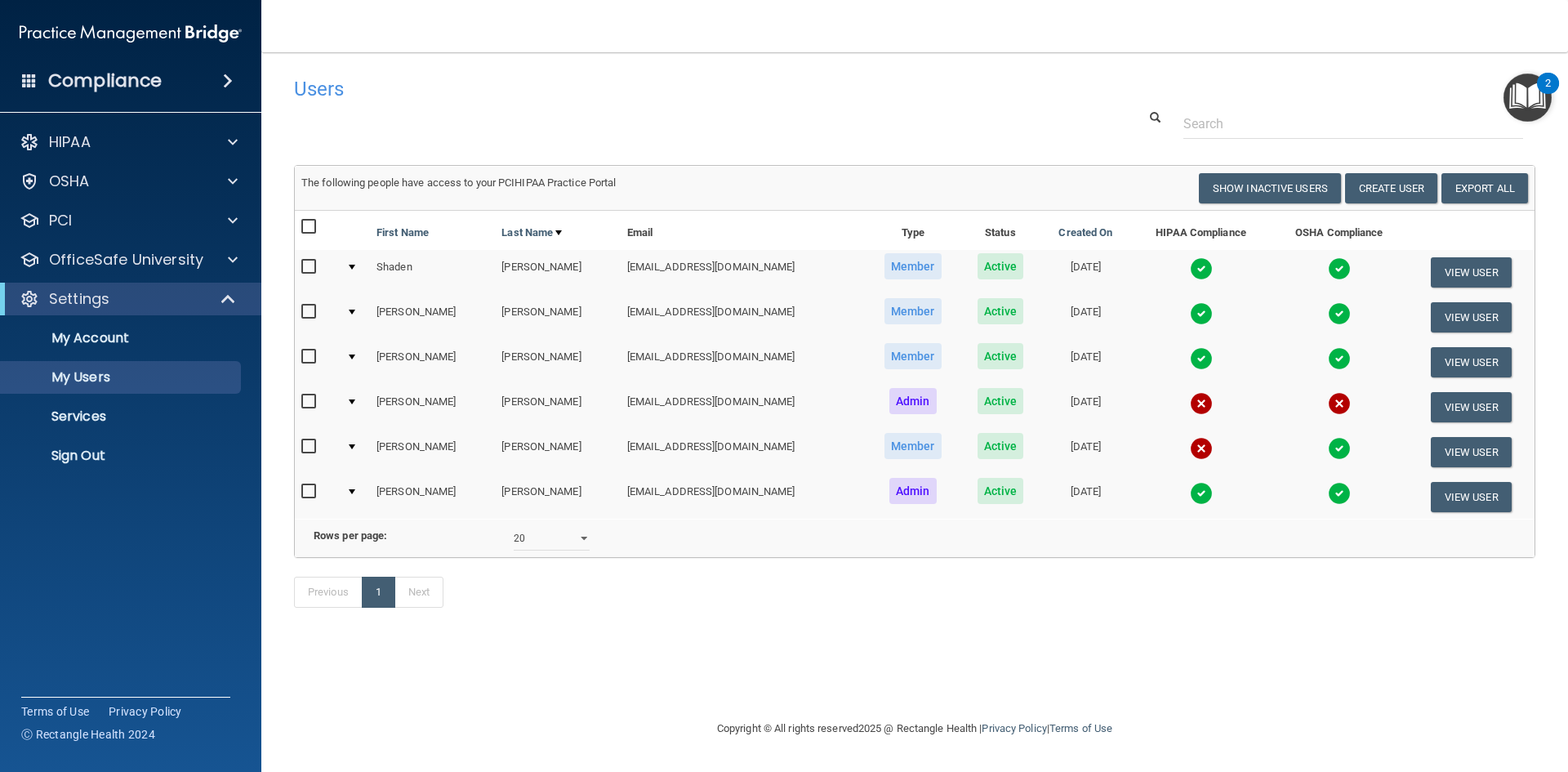
click at [308, 401] on input "checkbox" at bounding box center [310, 402] width 19 height 13
checkbox input "true"
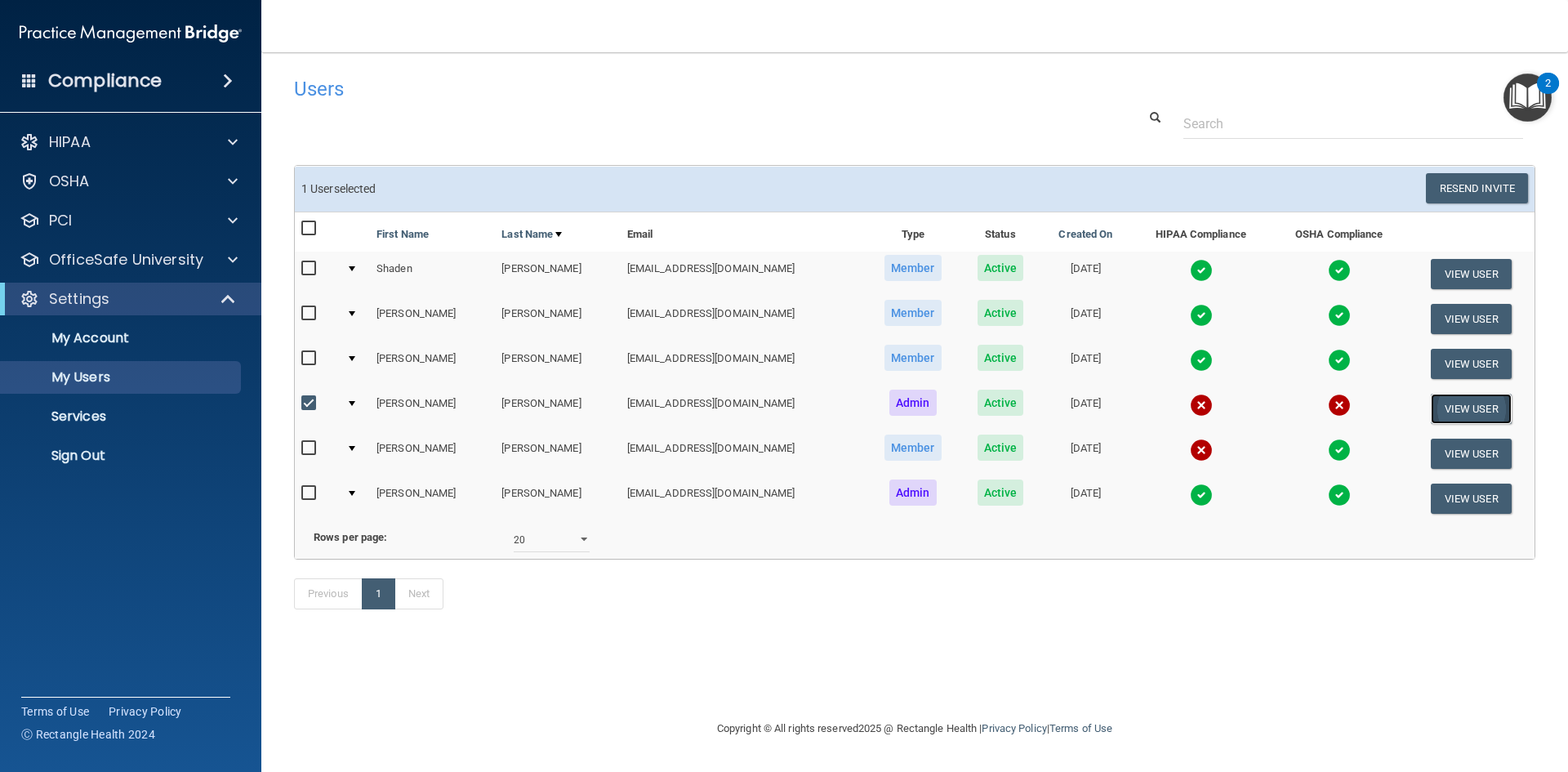
click at [1481, 411] on button "View User" at bounding box center [1471, 409] width 81 height 30
